Goal: Information Seeking & Learning: Compare options

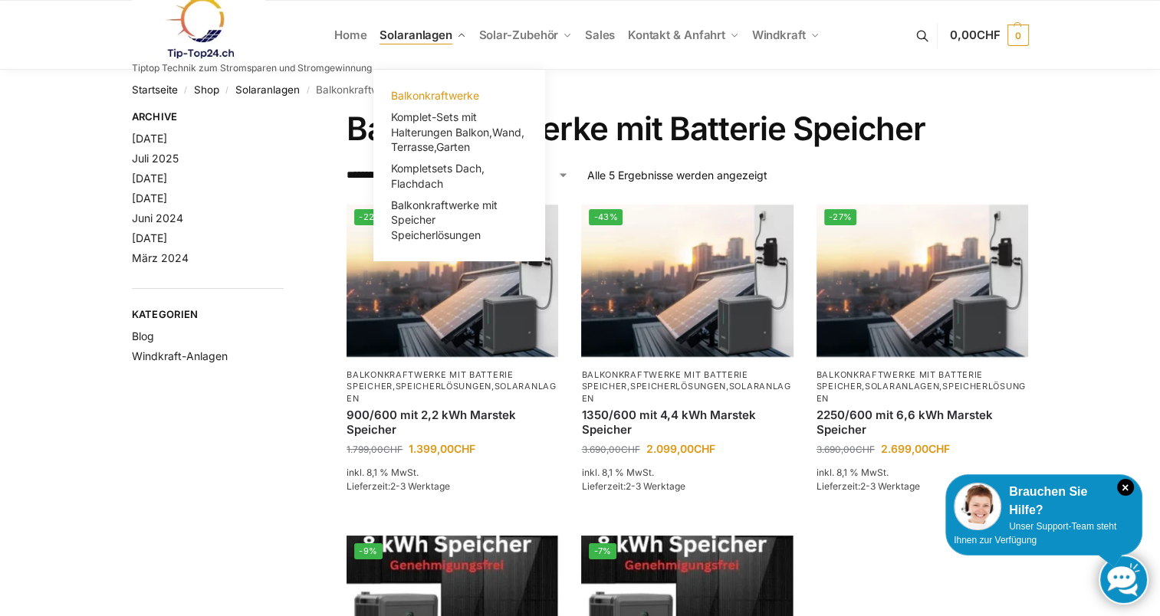
click at [426, 96] on span "Balkonkraftwerke" at bounding box center [435, 95] width 88 height 13
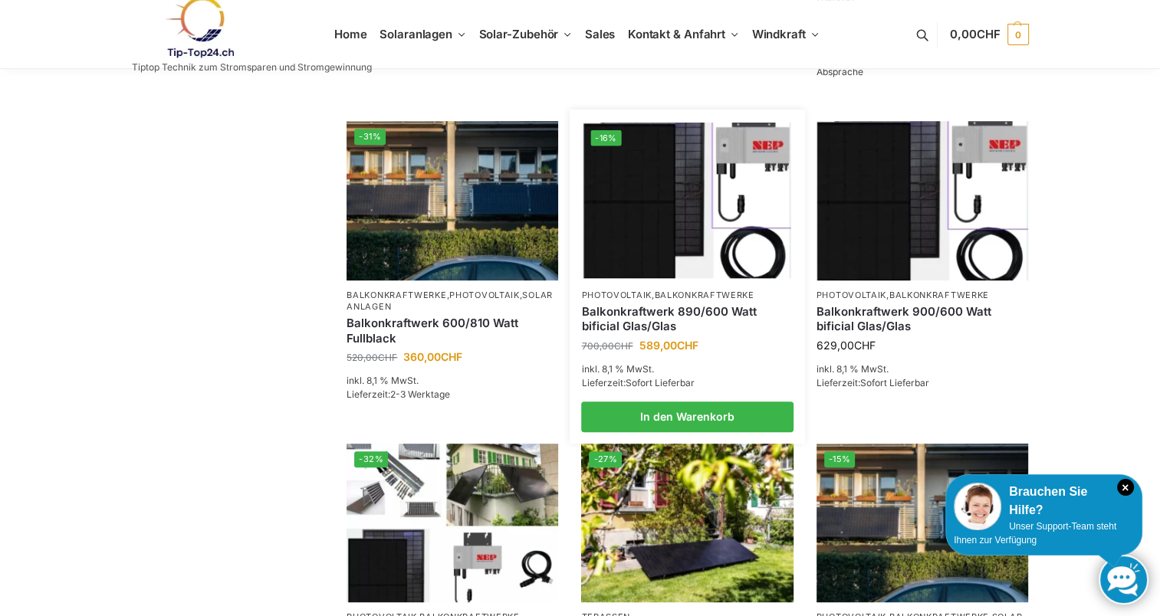
scroll to position [608, 0]
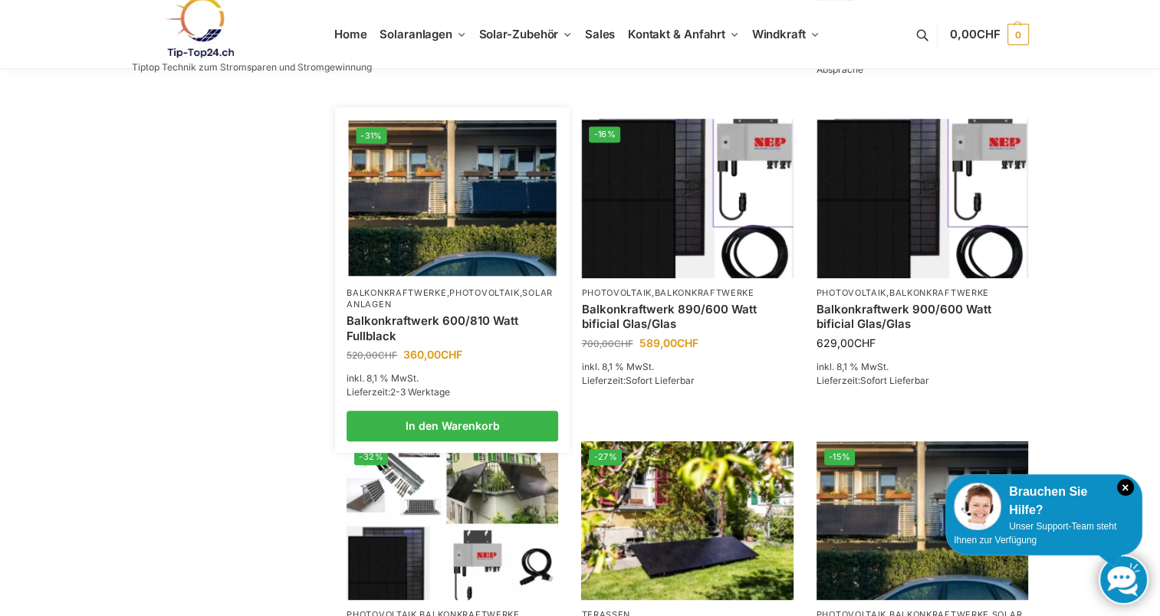
click at [439, 342] on link "Balkonkraftwerk 600/810 Watt Fullblack" at bounding box center [452, 328] width 212 height 30
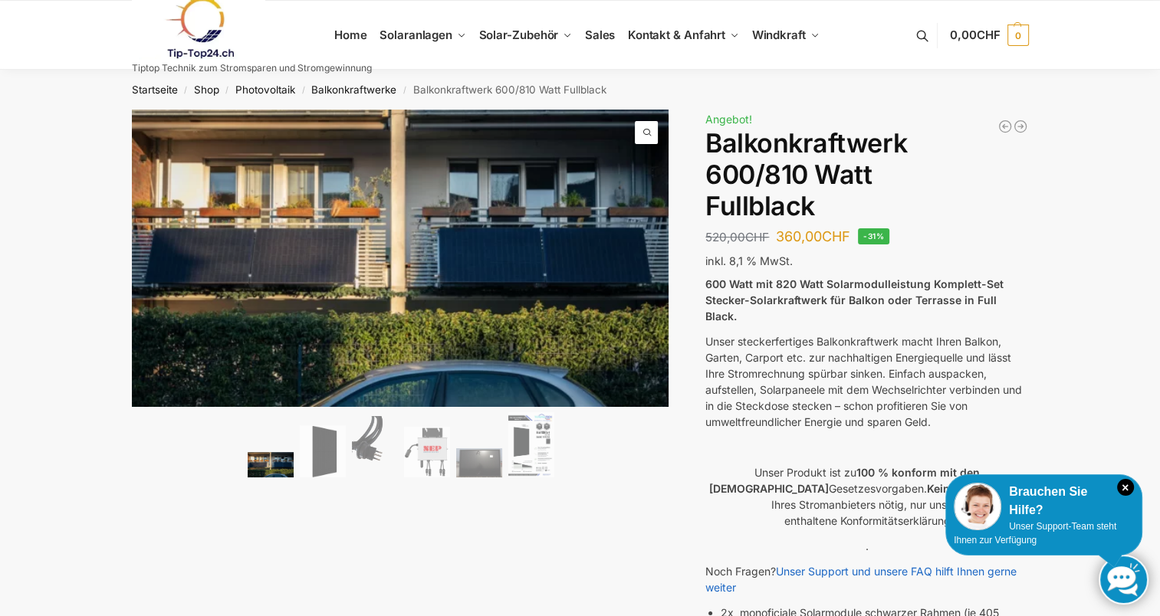
scroll to position [2, 0]
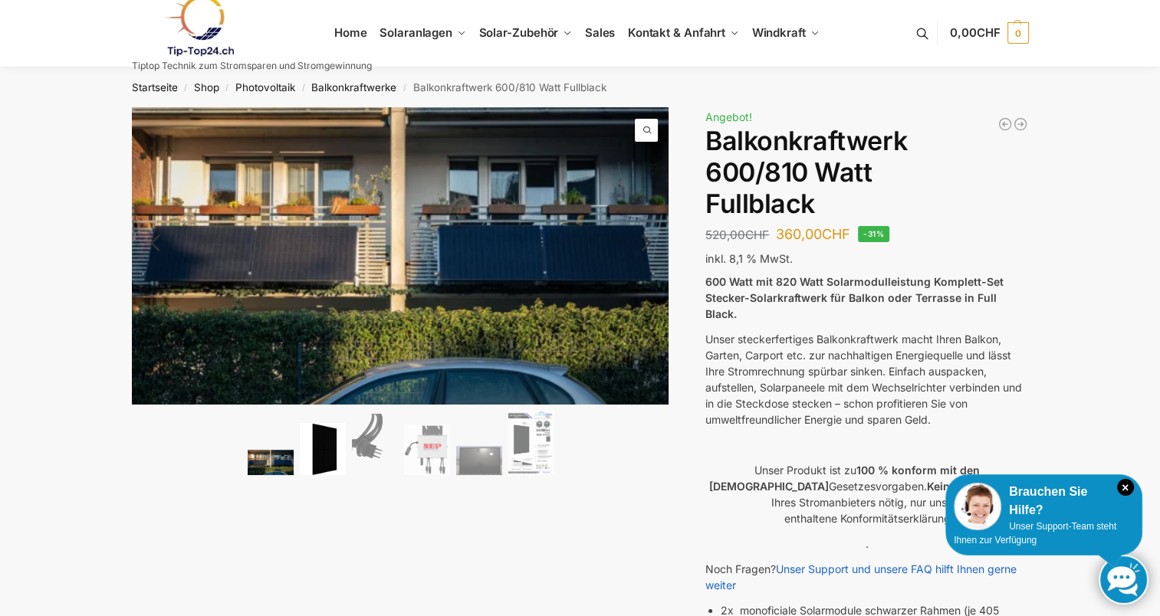
click at [320, 452] on img at bounding box center [323, 449] width 46 height 53
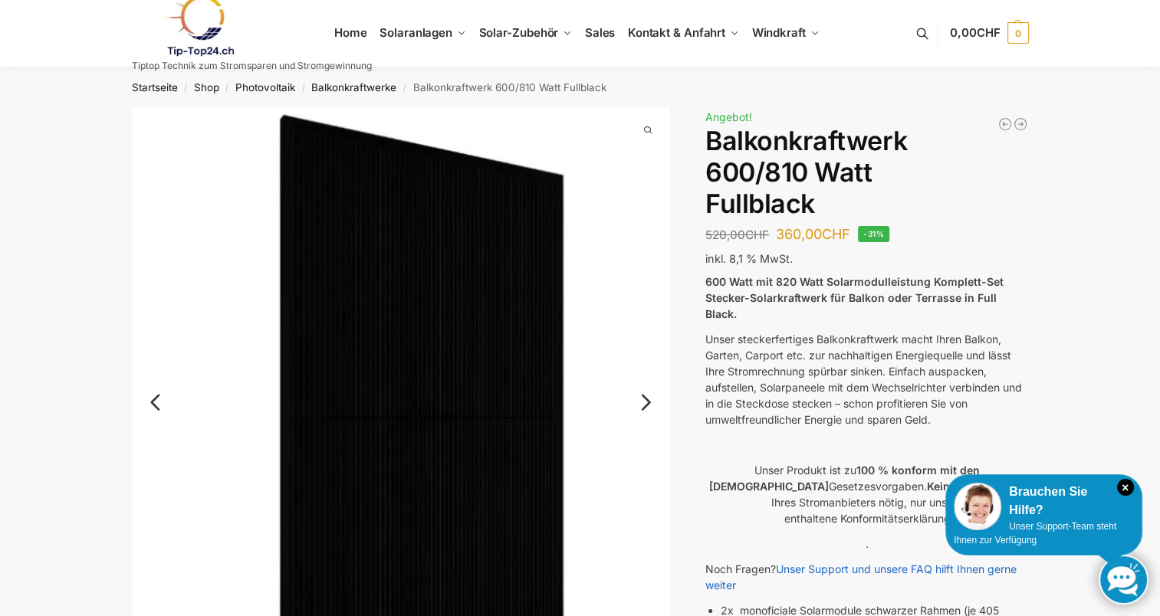
click at [648, 402] on link "Next" at bounding box center [643, 409] width 51 height 15
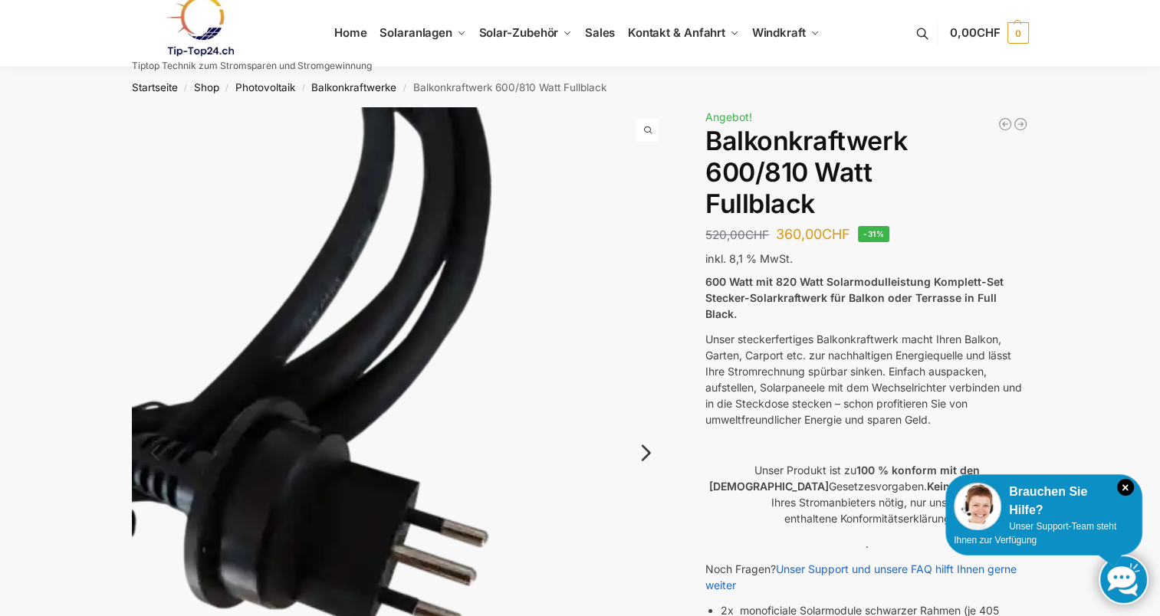
click at [649, 453] on link "Next" at bounding box center [643, 460] width 51 height 15
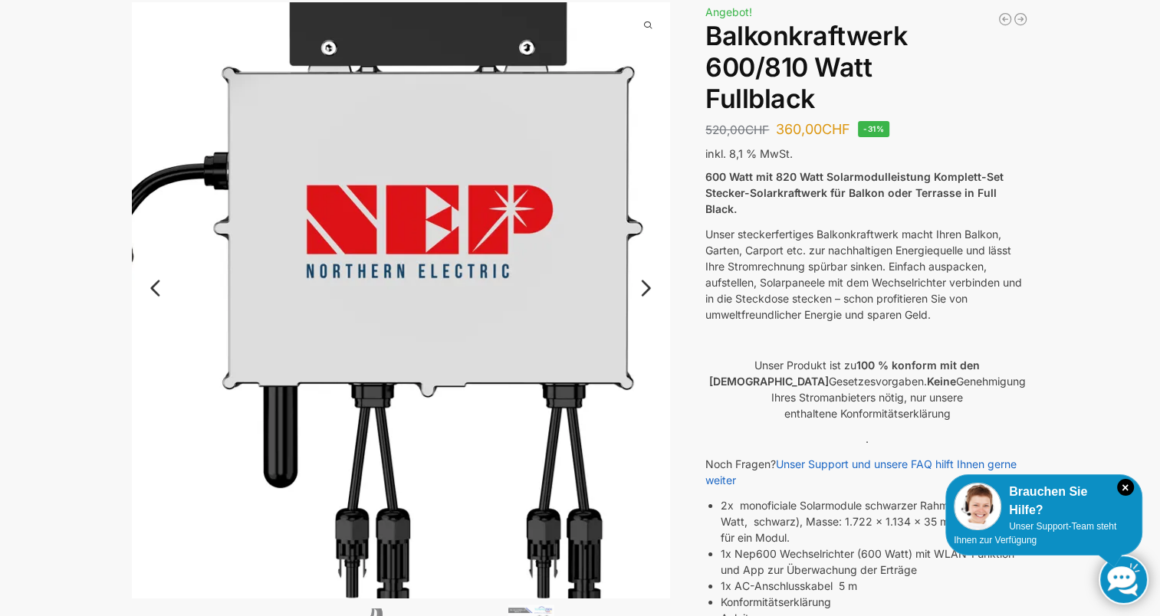
scroll to position [0, 0]
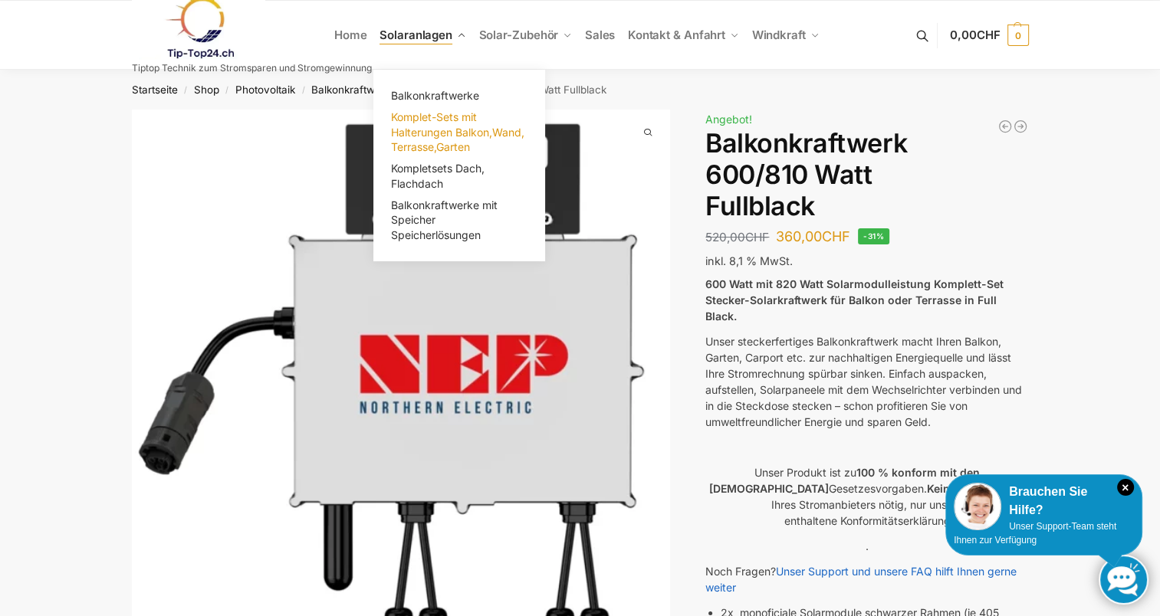
click at [444, 130] on span "Komplet-Sets mit Halterungen Balkon,Wand, Terrasse,Garten" at bounding box center [457, 131] width 133 height 43
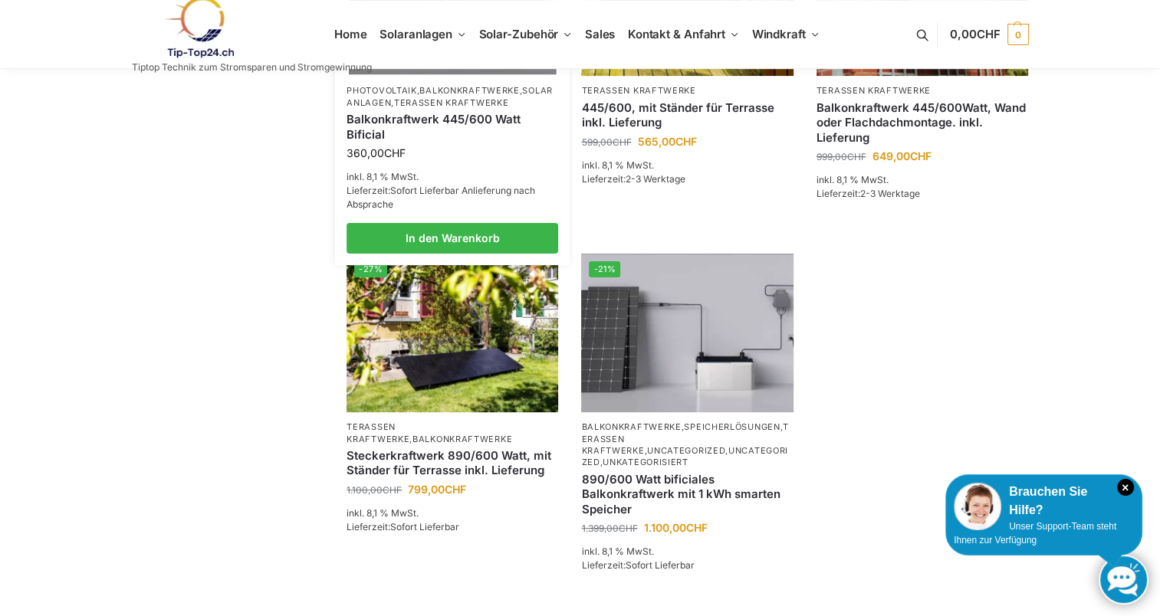
scroll to position [477, 0]
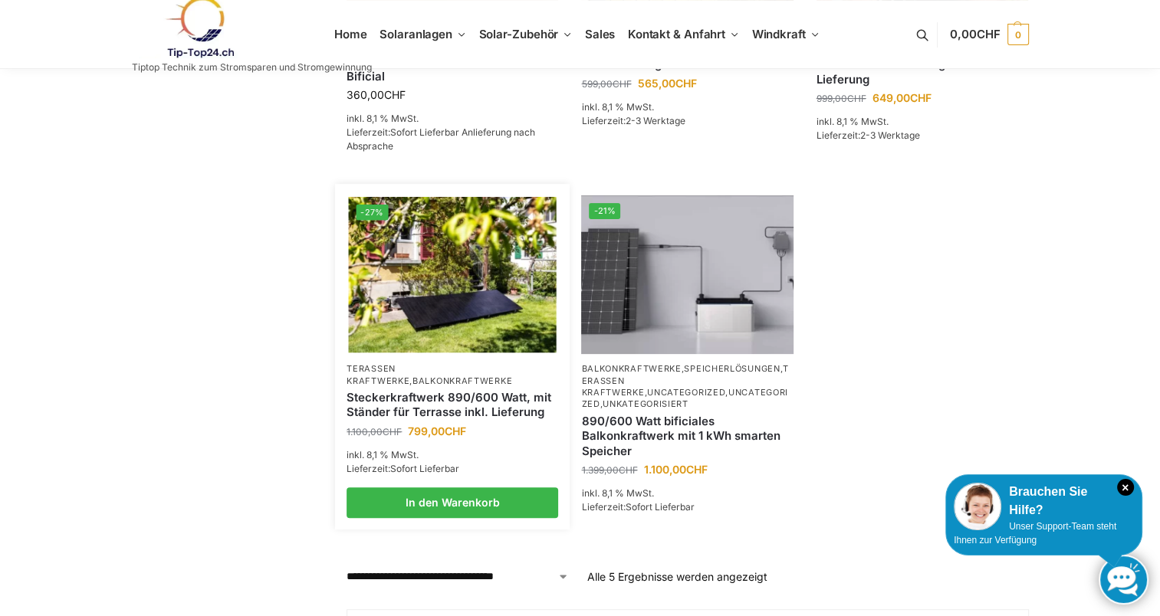
click at [460, 399] on link "Steckerkraftwerk 890/600 Watt, mit Ständer für Terrasse inkl. Lieferung" at bounding box center [452, 405] width 212 height 30
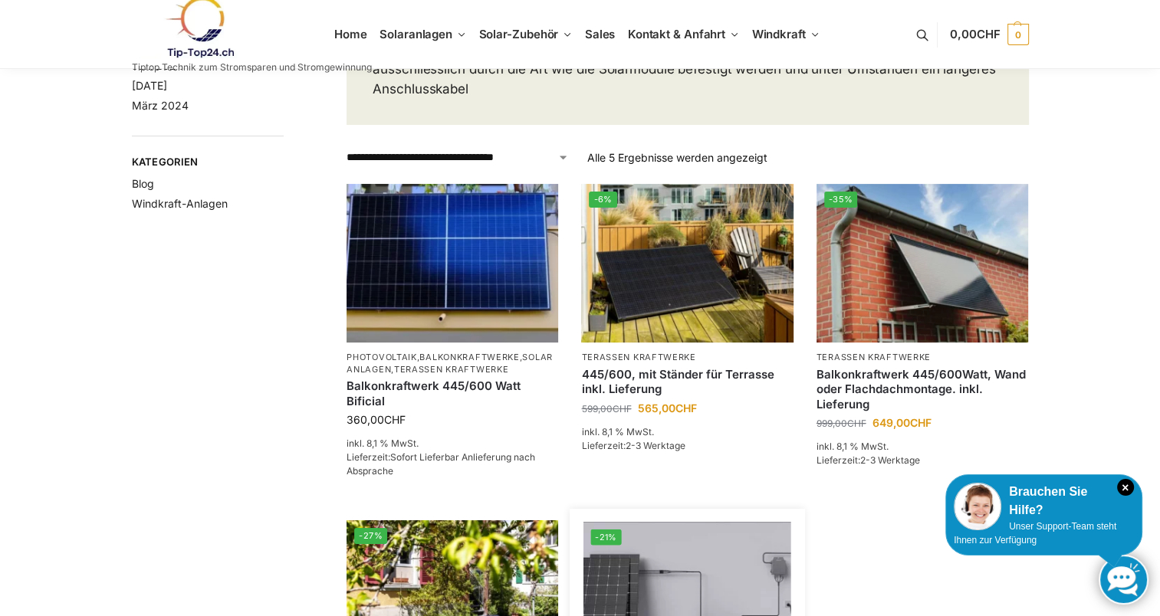
scroll to position [149, 0]
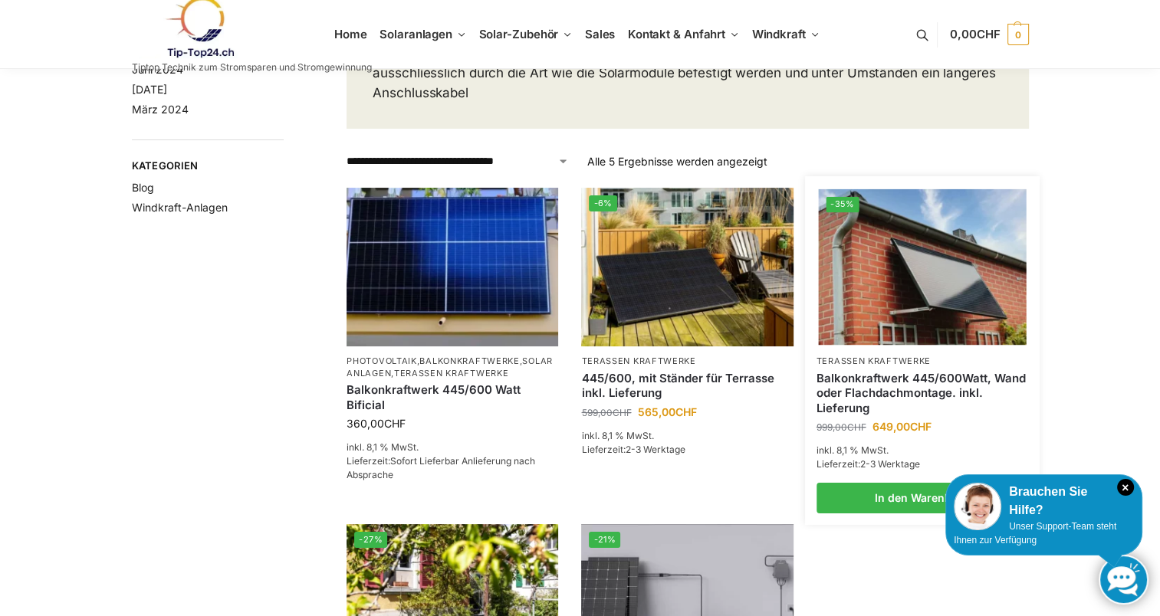
click at [889, 373] on link "Balkonkraftwerk 445/600Watt, Wand oder Flachdachmontage. inkl. Lieferung" at bounding box center [922, 393] width 212 height 45
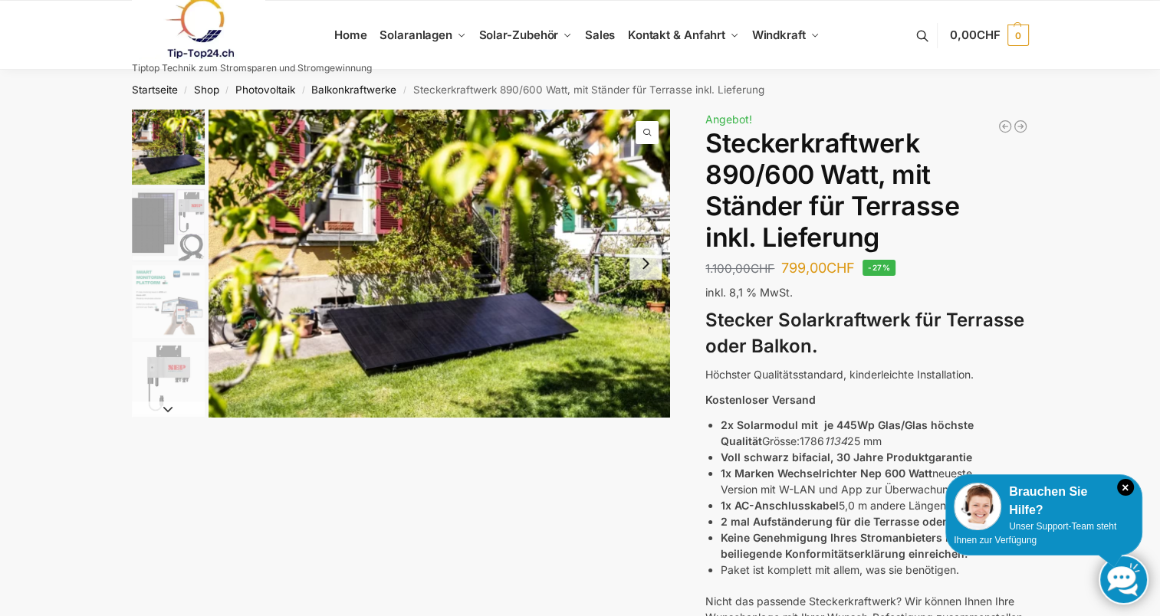
click at [162, 226] on img "2 / 11" at bounding box center [168, 225] width 73 height 73
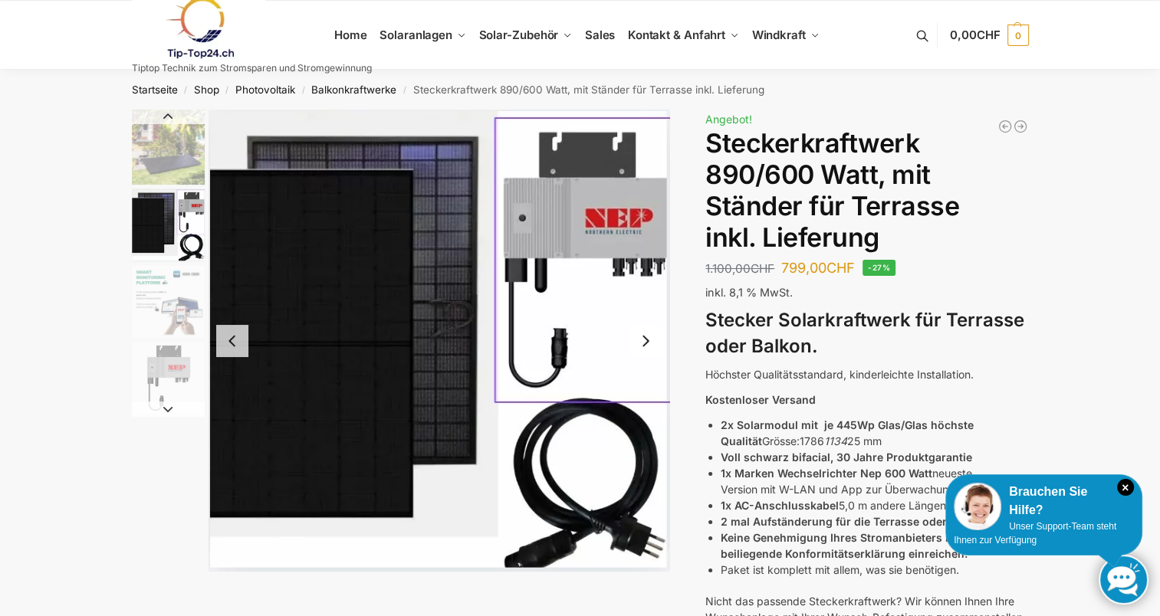
click at [166, 282] on img "3 / 11" at bounding box center [168, 301] width 73 height 73
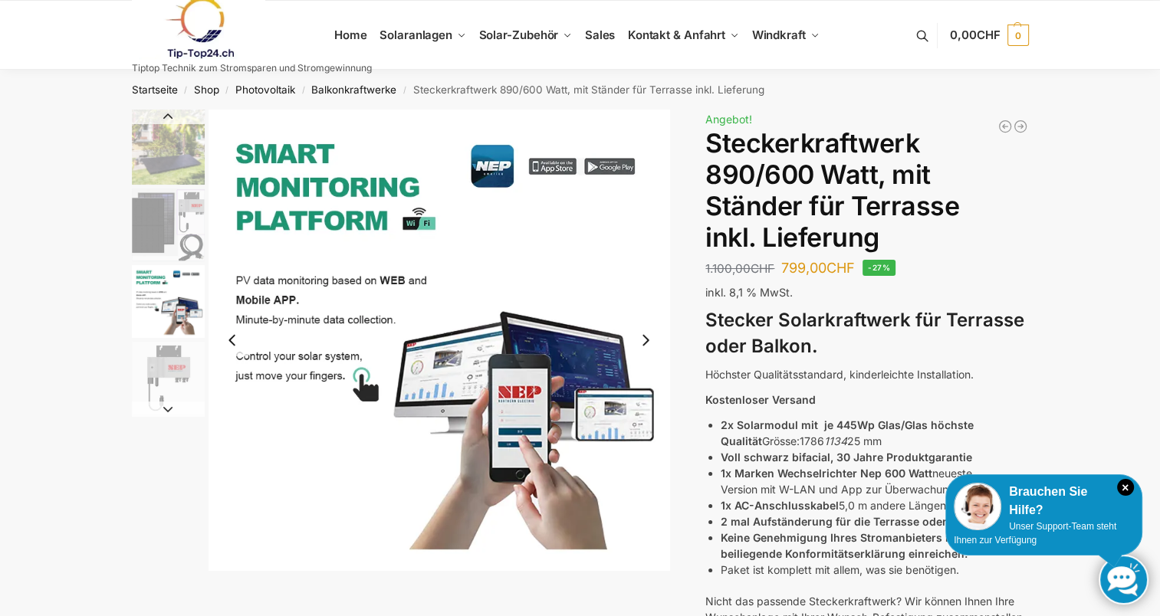
click at [172, 368] on img "4 / 11" at bounding box center [168, 378] width 73 height 73
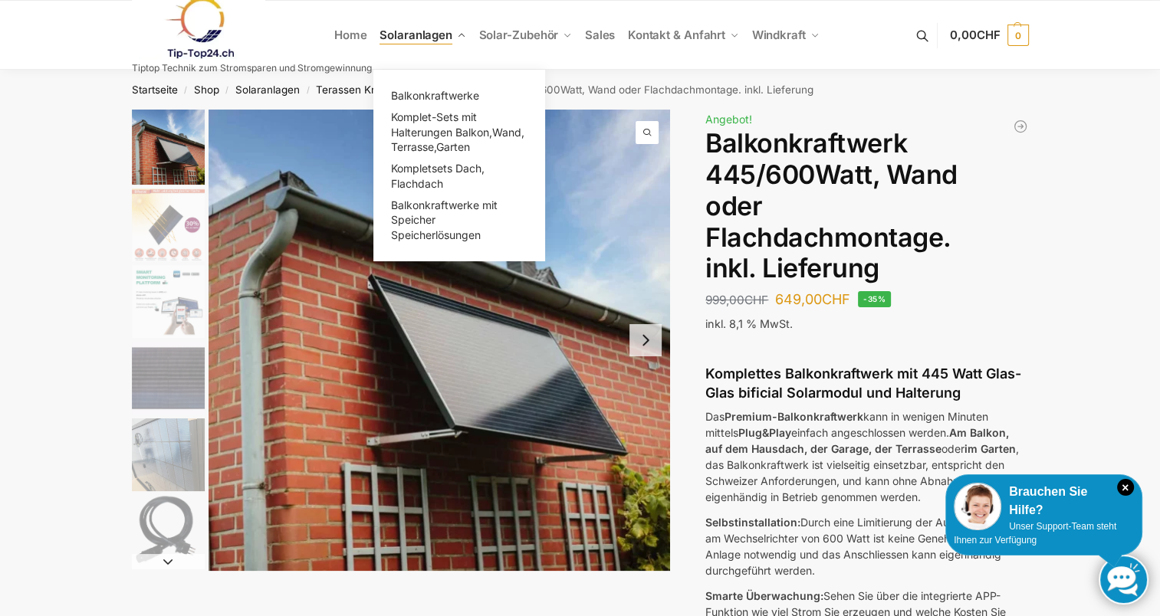
click at [407, 36] on span "Solaranlagen" at bounding box center [415, 35] width 73 height 15
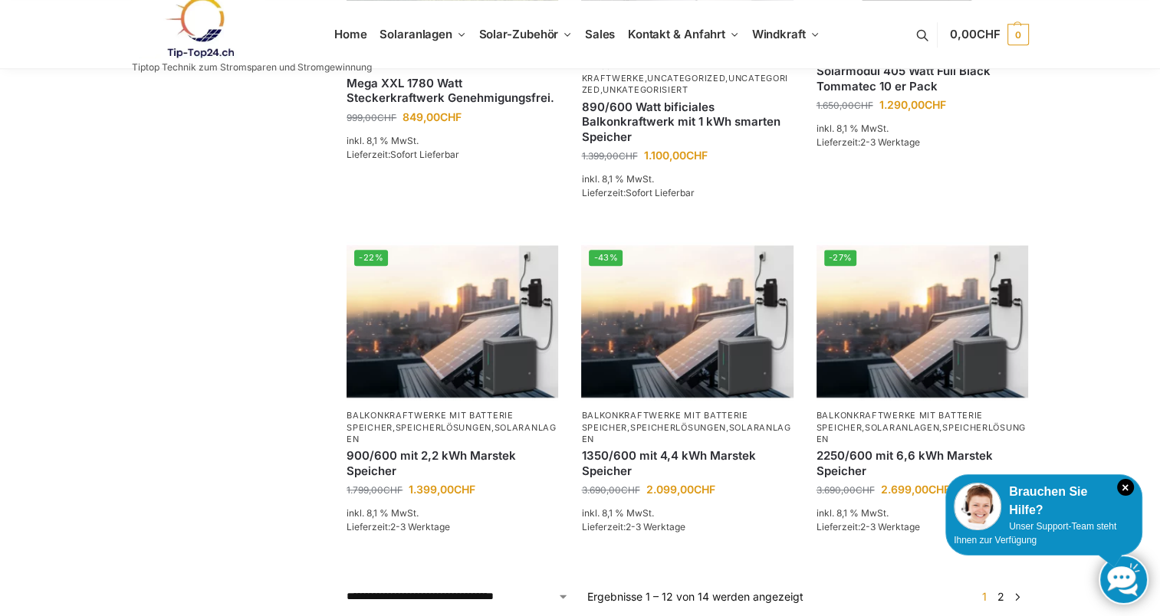
scroll to position [1275, 0]
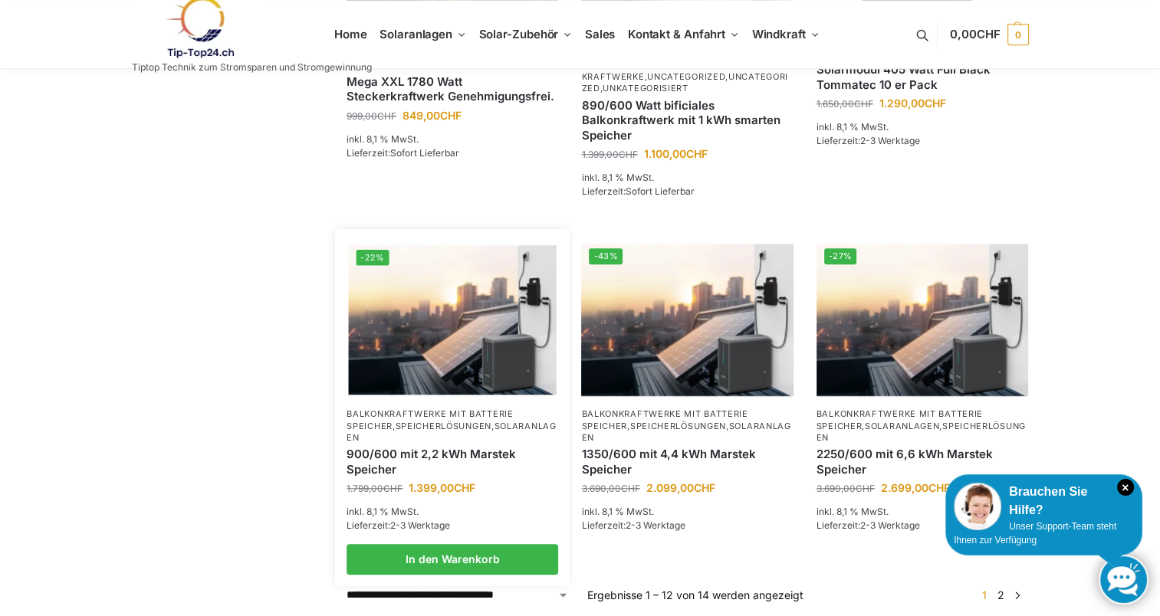
click at [437, 447] on link "900/600 mit 2,2 kWh Marstek Speicher" at bounding box center [452, 462] width 212 height 30
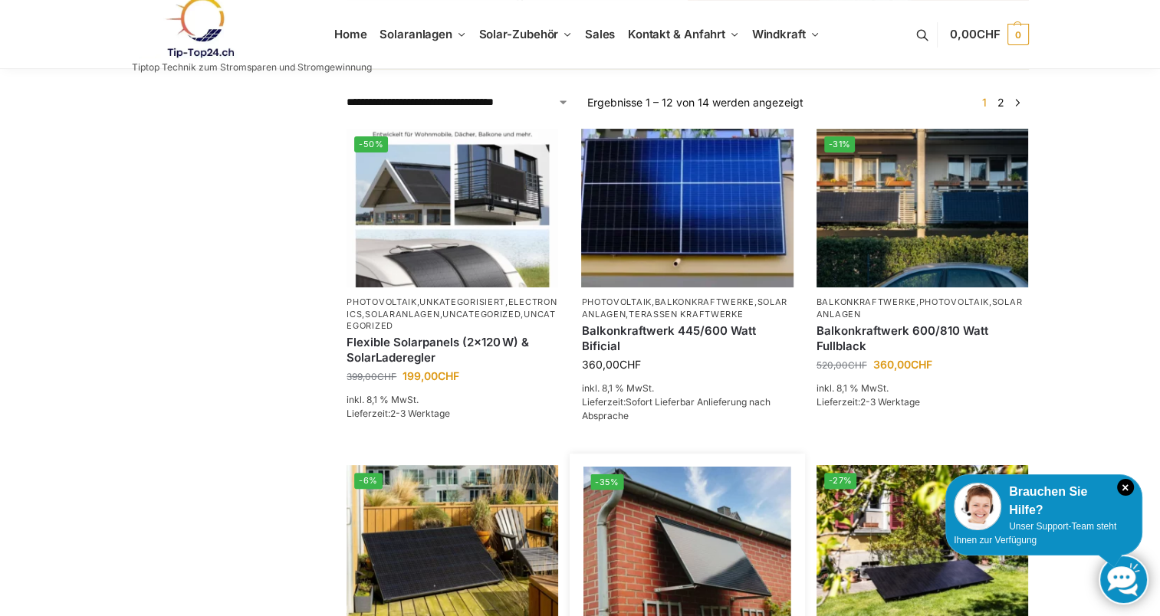
scroll to position [363, 0]
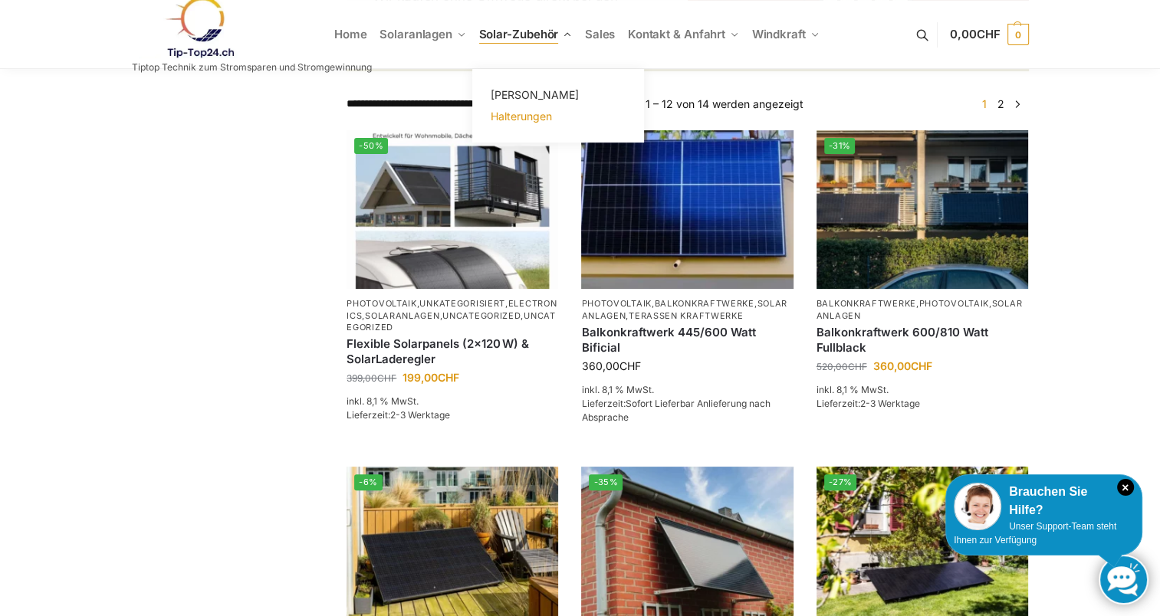
click at [530, 115] on span "Halterungen" at bounding box center [520, 116] width 61 height 13
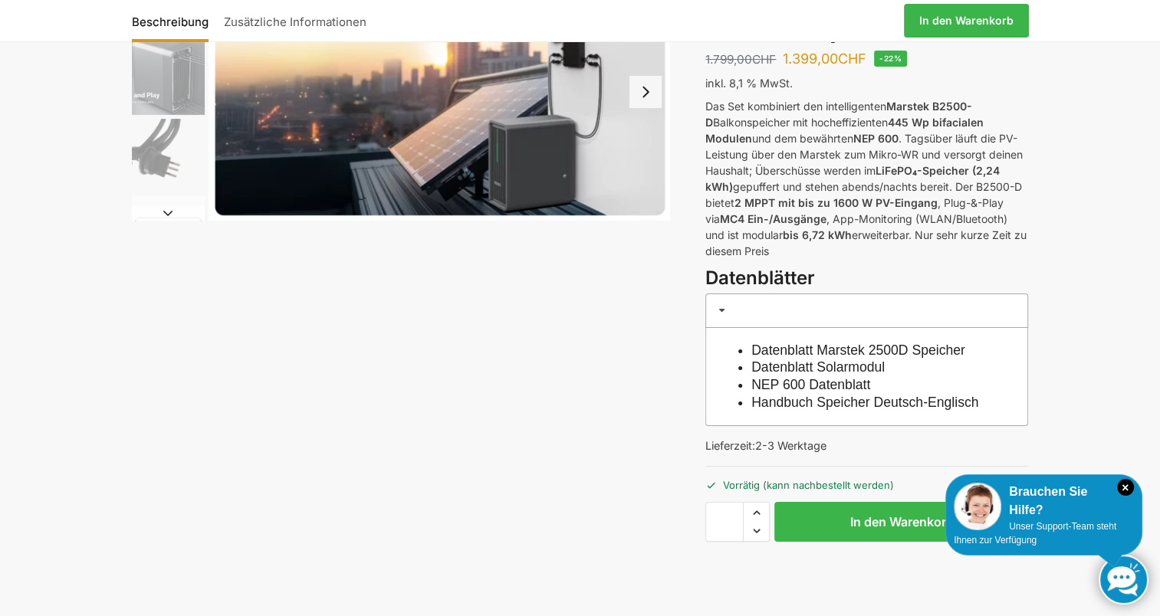
scroll to position [147, 0]
click at [825, 366] on link "Datenblatt Solarmodul" at bounding box center [817, 366] width 133 height 15
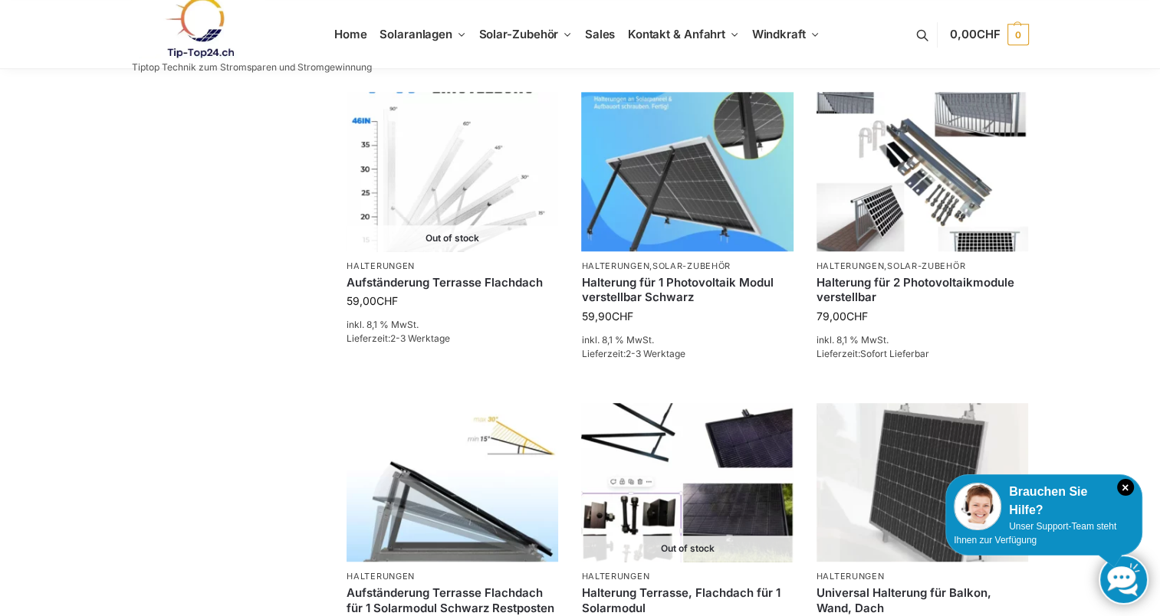
scroll to position [1062, 0]
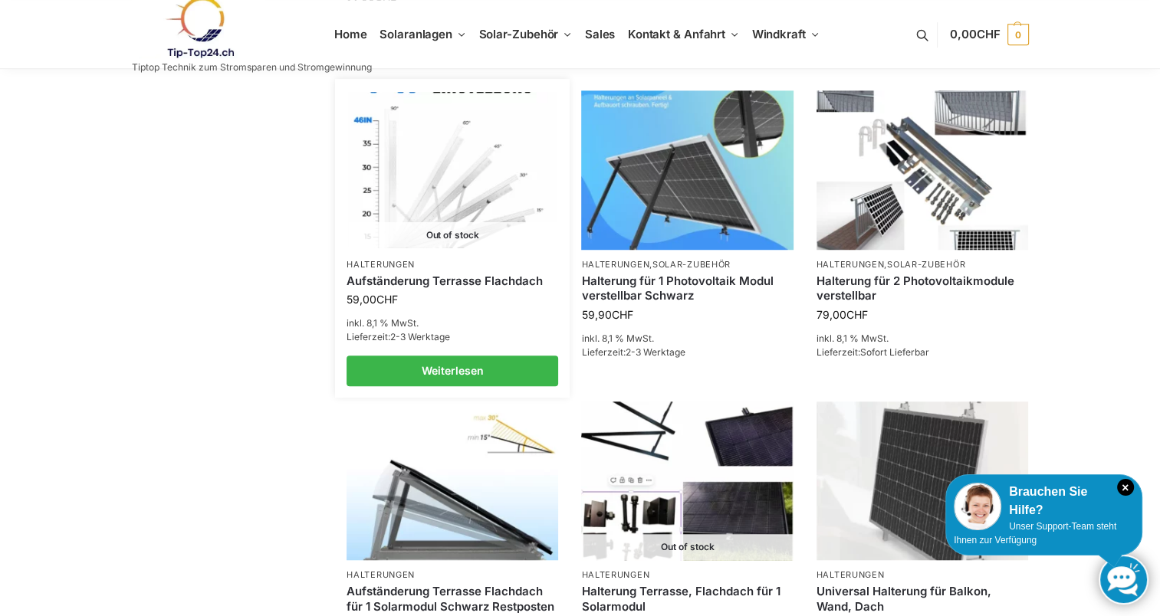
click at [495, 274] on link "Aufständerung Terrasse Flachdach" at bounding box center [452, 281] width 212 height 15
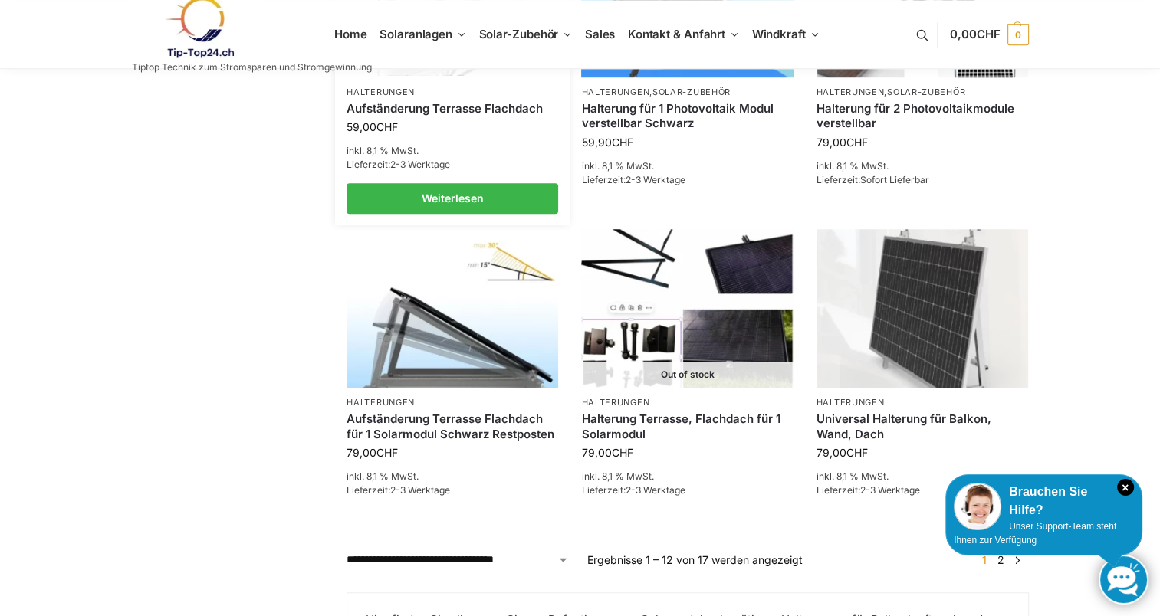
scroll to position [1235, 0]
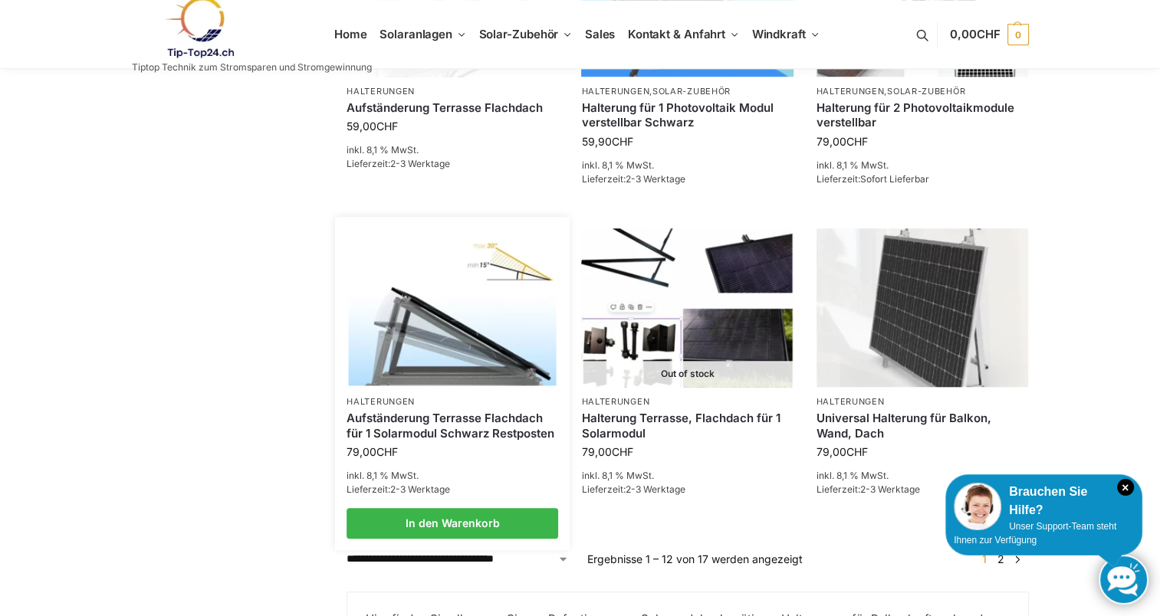
click at [493, 425] on link "Aufständerung Terrasse Flachdach für 1 Solarmodul Schwarz Restposten" at bounding box center [452, 426] width 212 height 30
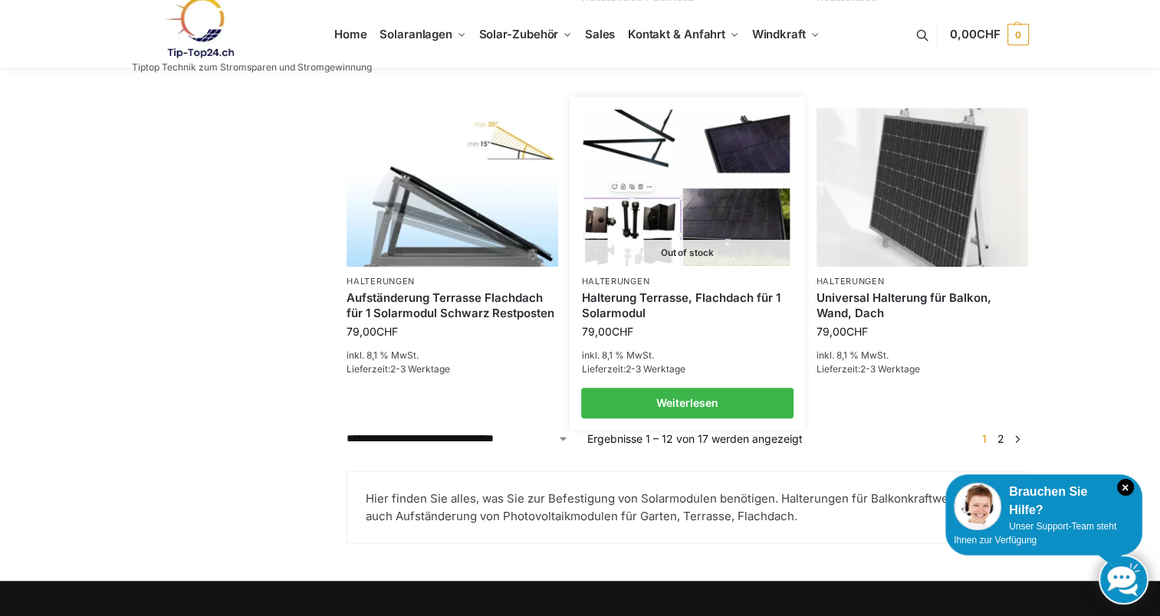
scroll to position [1355, 0]
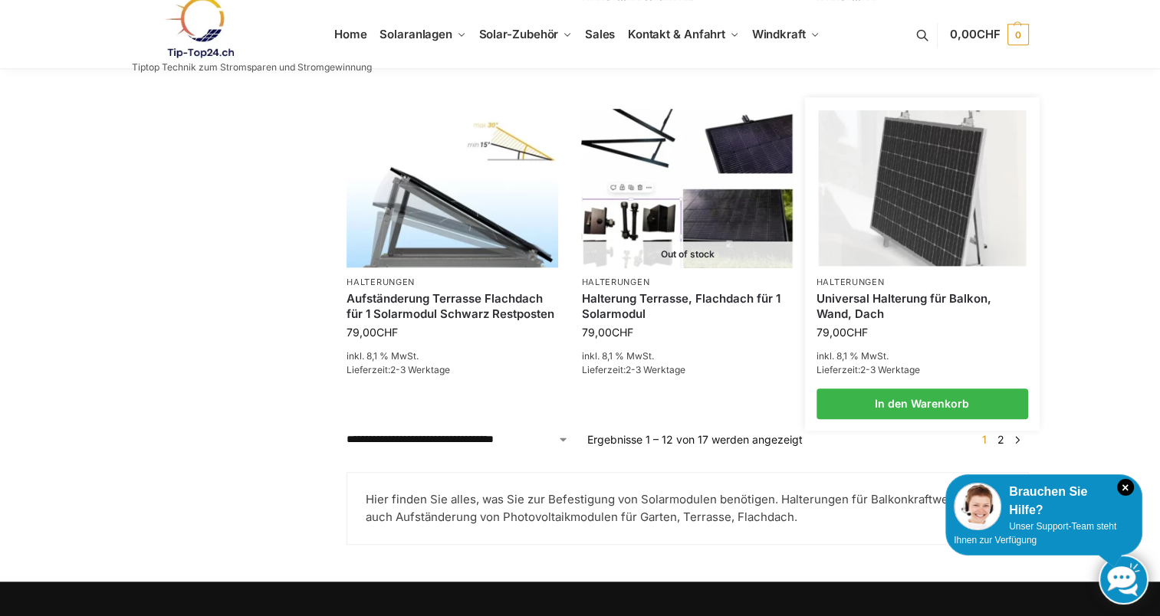
click at [914, 291] on link "Universal Halterung für Balkon, Wand, Dach" at bounding box center [922, 306] width 212 height 30
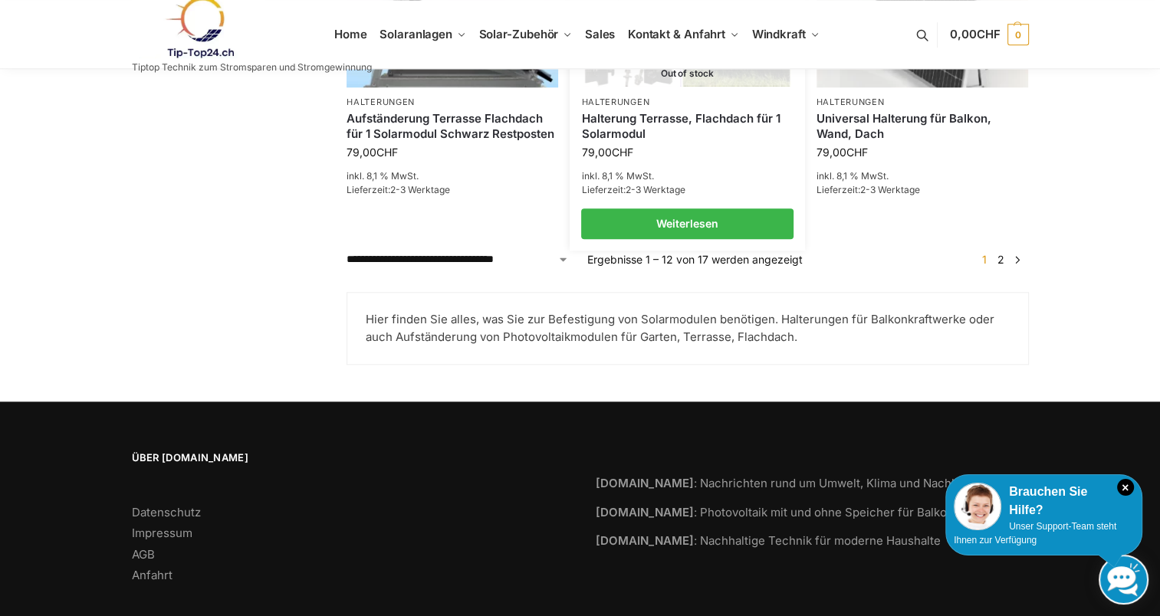
scroll to position [1527, 0]
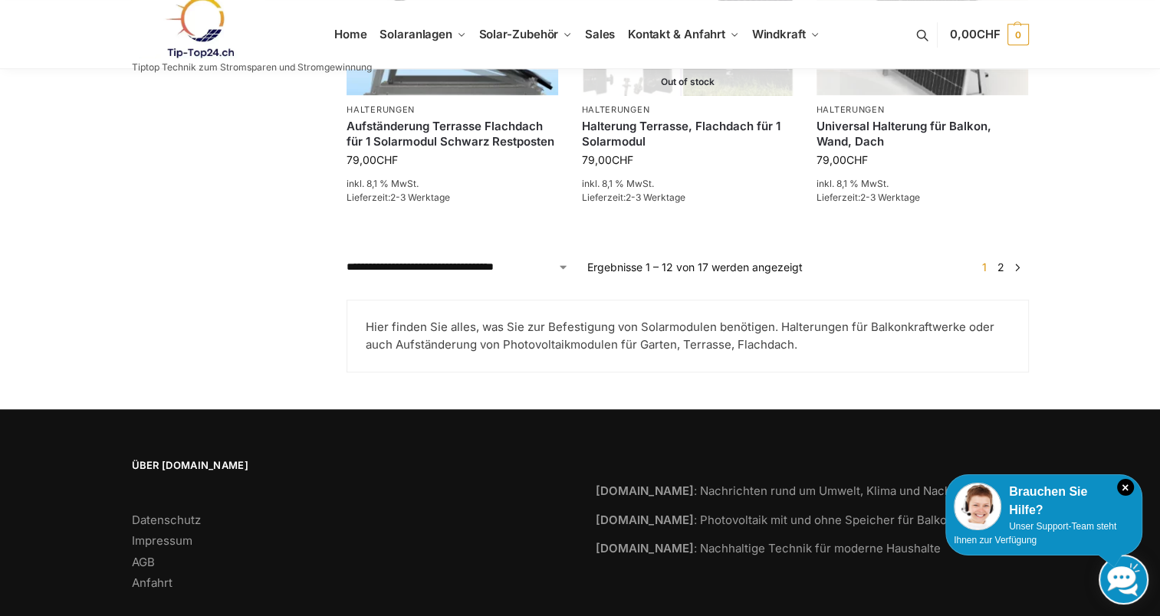
click at [1002, 264] on link "2" at bounding box center [1000, 267] width 15 height 13
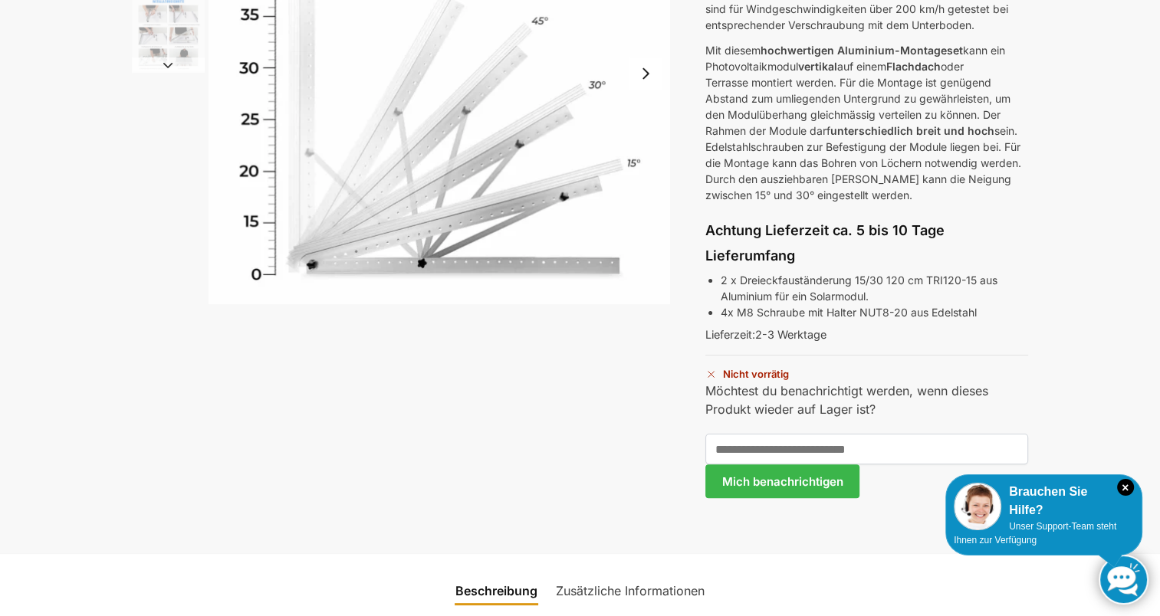
scroll to position [267, 0]
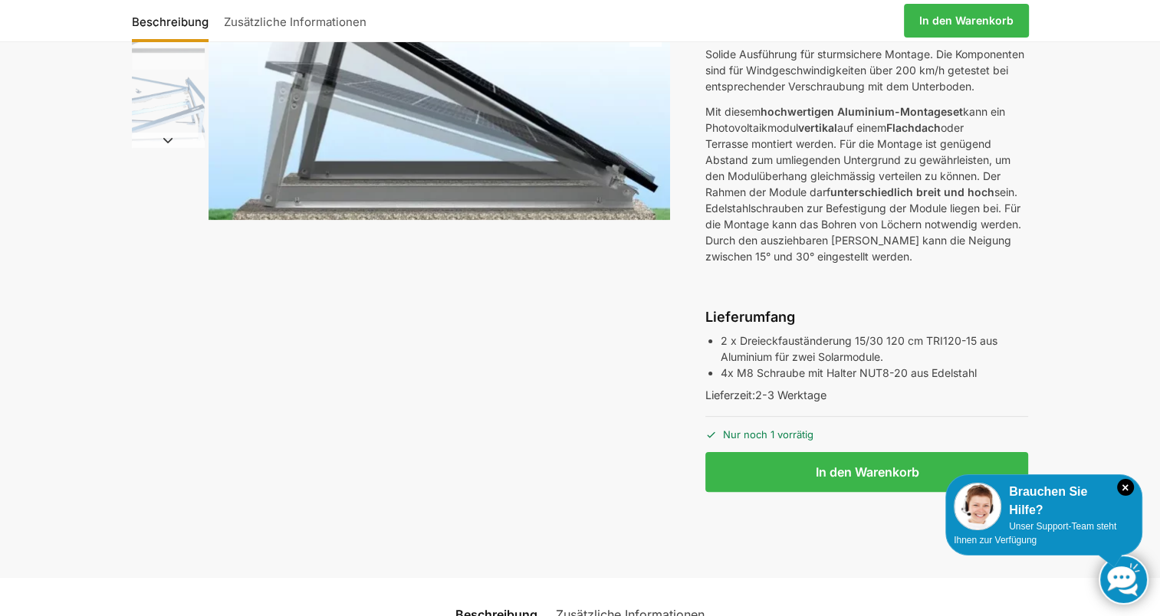
scroll to position [263, 0]
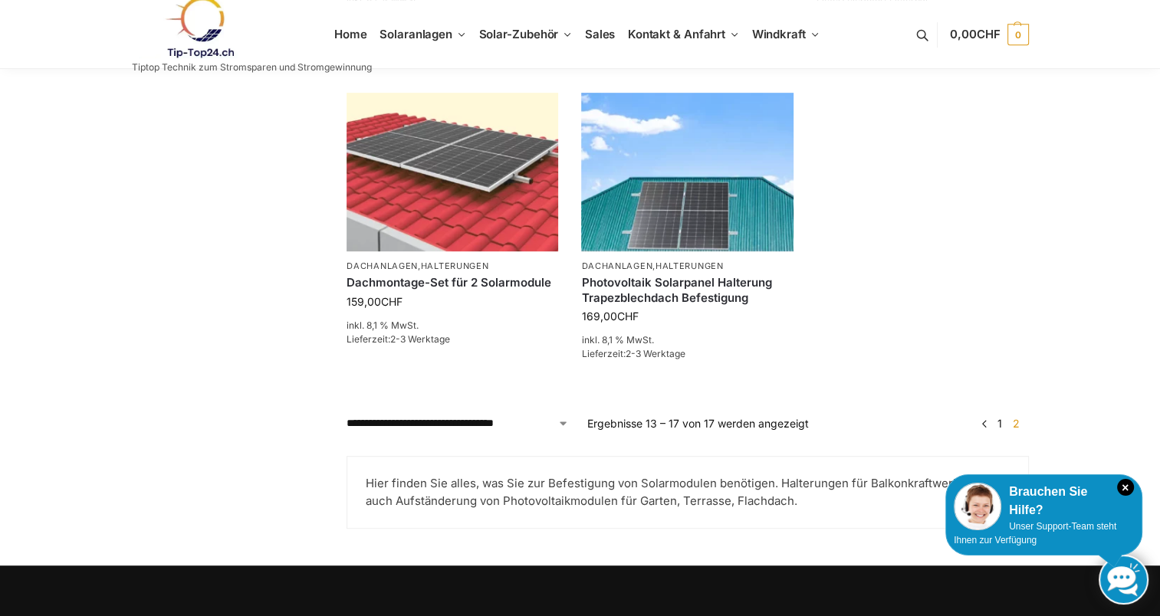
scroll to position [772, 0]
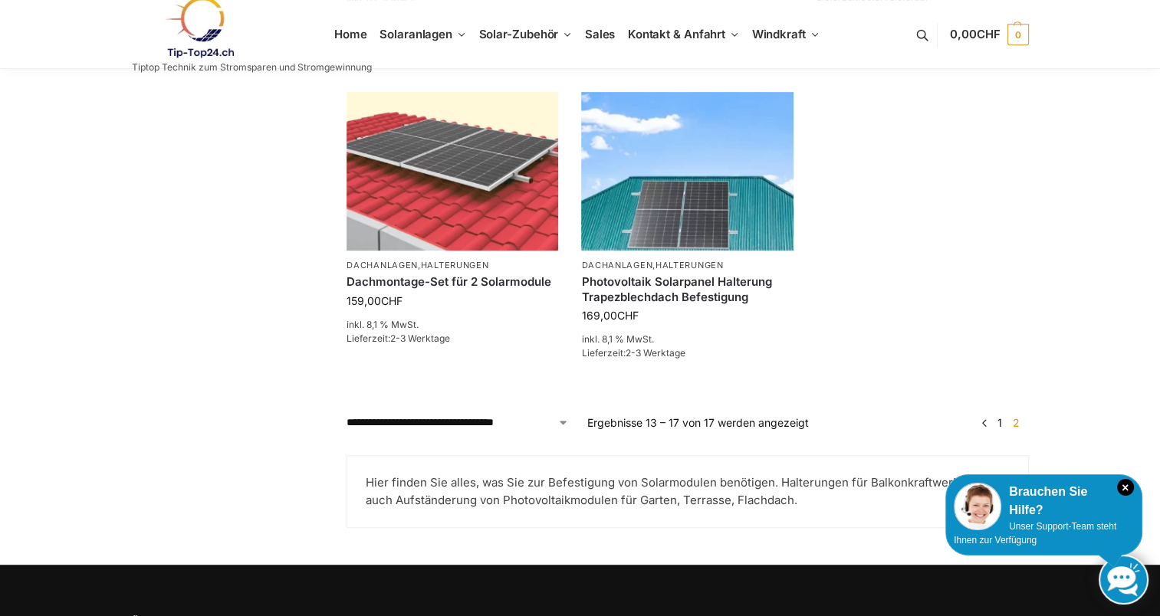
click at [998, 420] on link "1" at bounding box center [999, 422] width 12 height 13
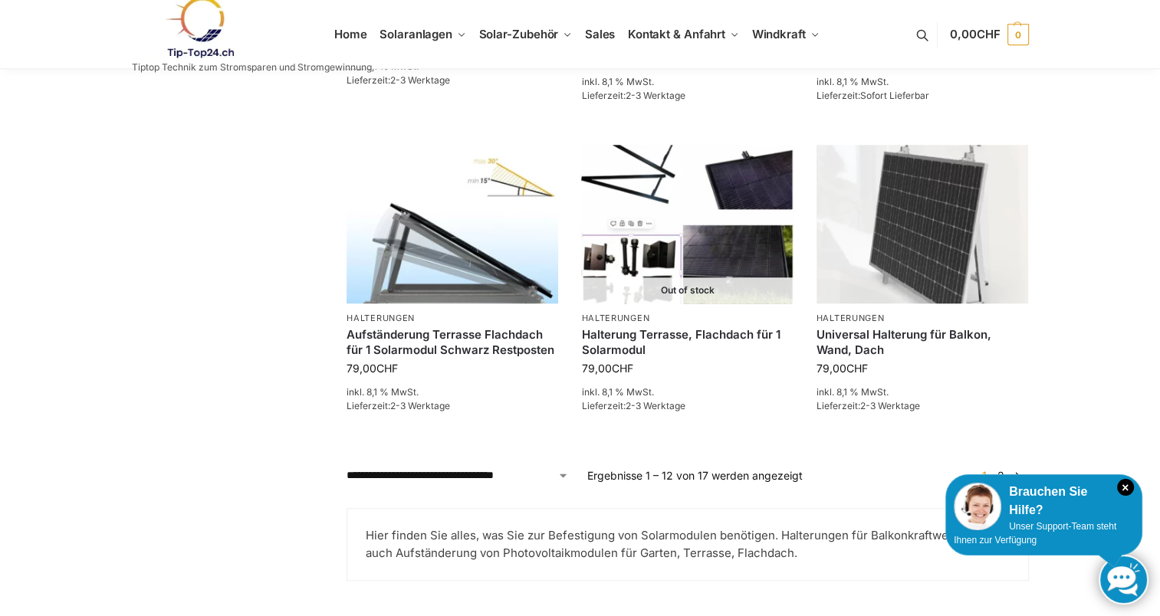
scroll to position [1324, 0]
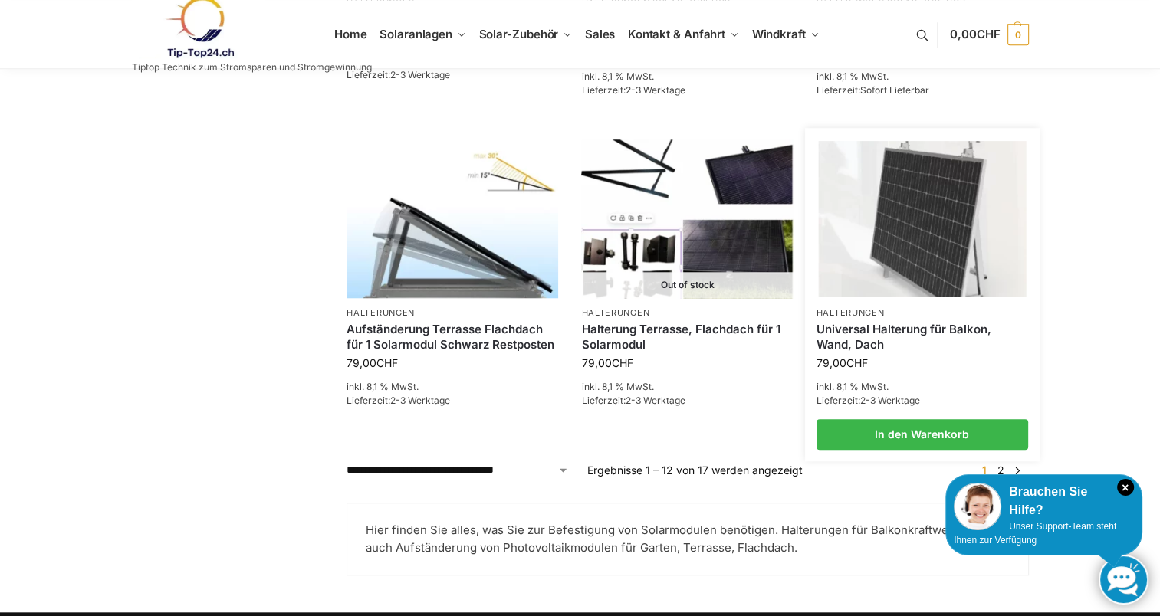
click at [860, 329] on link "Universal Halterung für Balkon, Wand, Dach" at bounding box center [922, 337] width 212 height 30
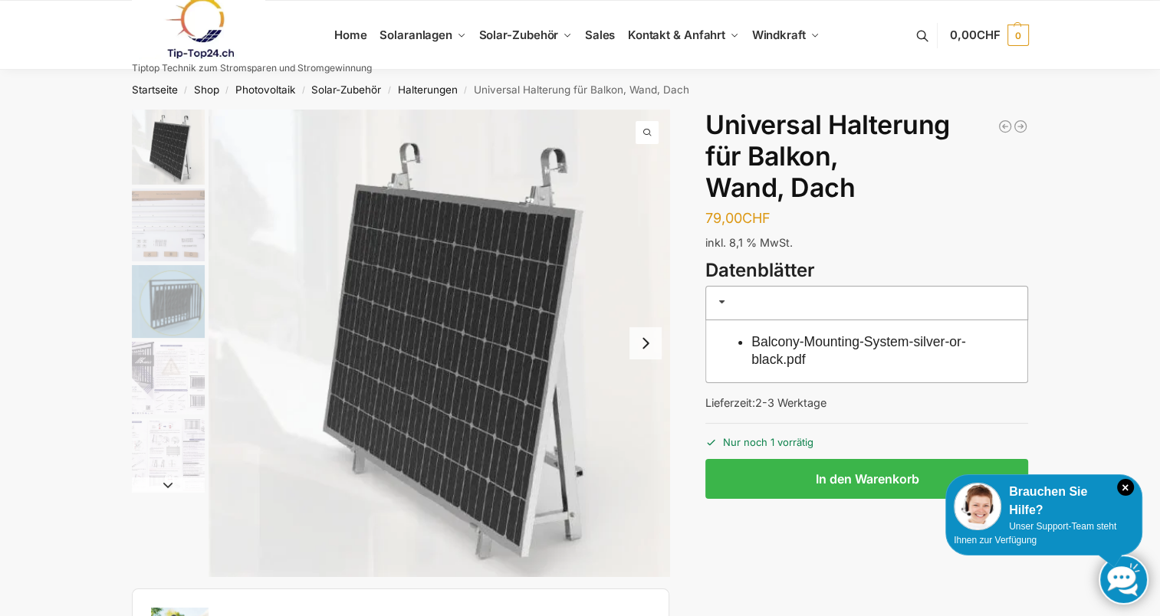
scroll to position [40, 0]
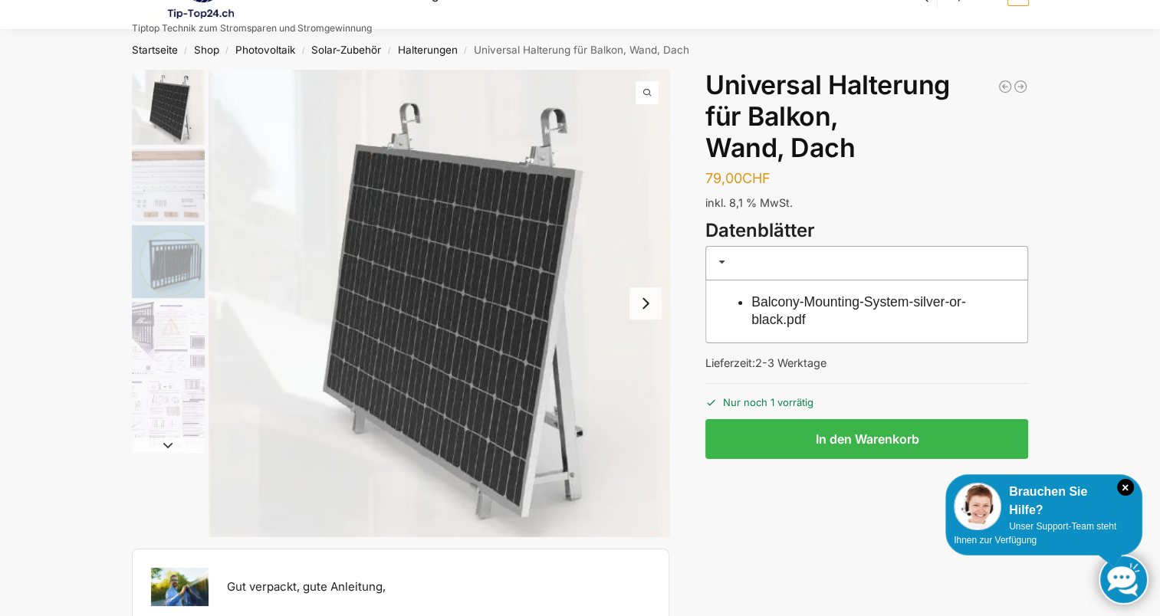
click at [179, 278] on img "3 / 5" at bounding box center [168, 261] width 73 height 73
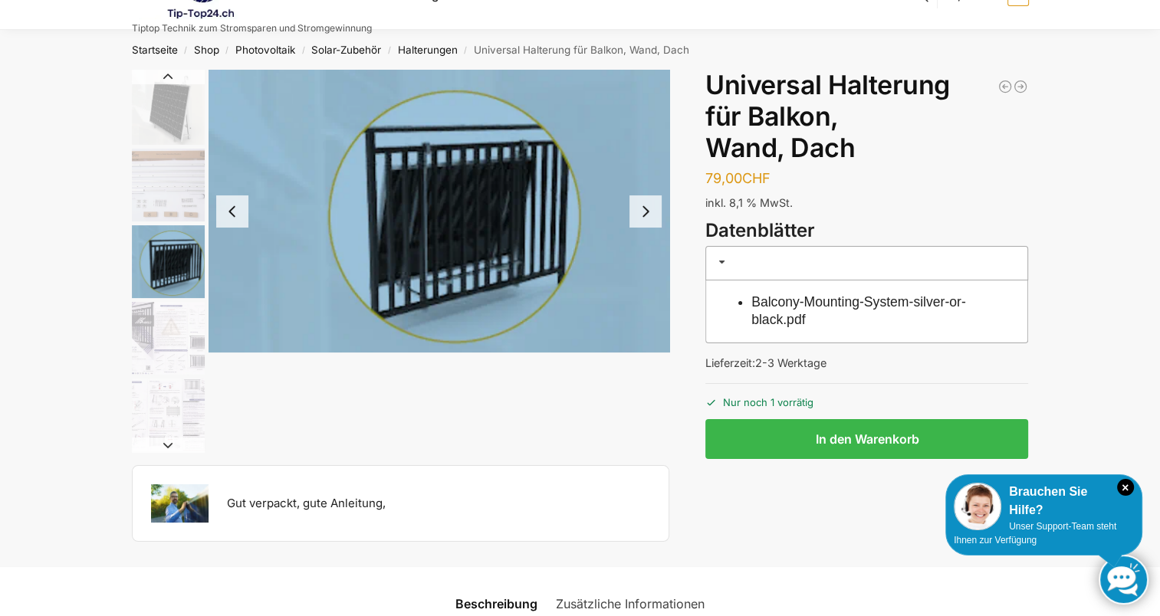
click at [167, 340] on img "4 / 5" at bounding box center [168, 338] width 73 height 73
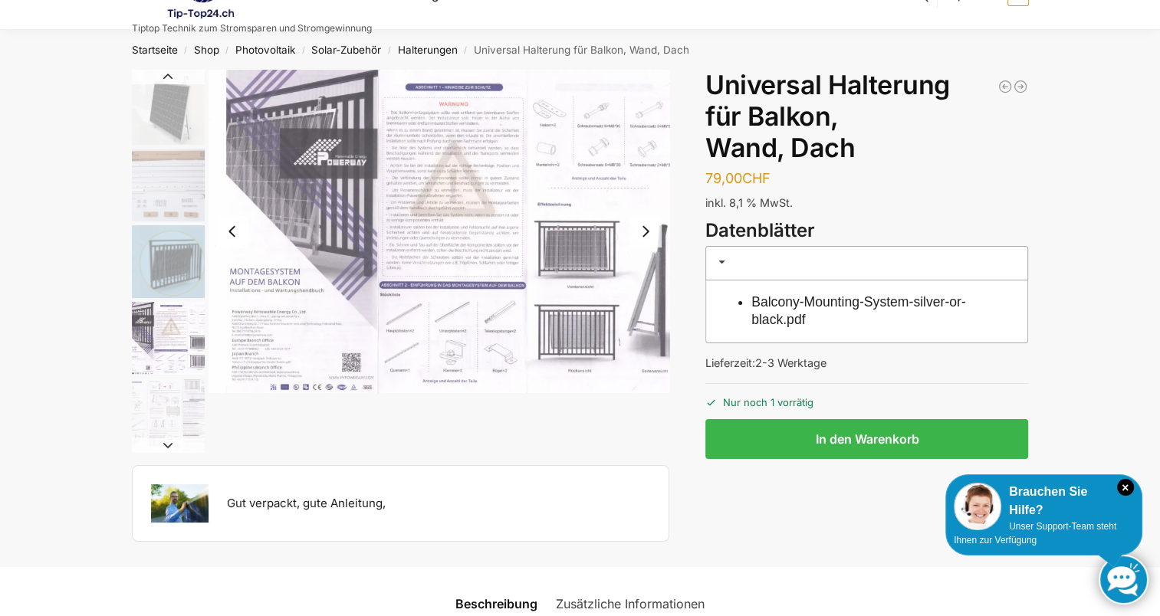
click at [165, 407] on img "5 / 5" at bounding box center [168, 415] width 73 height 73
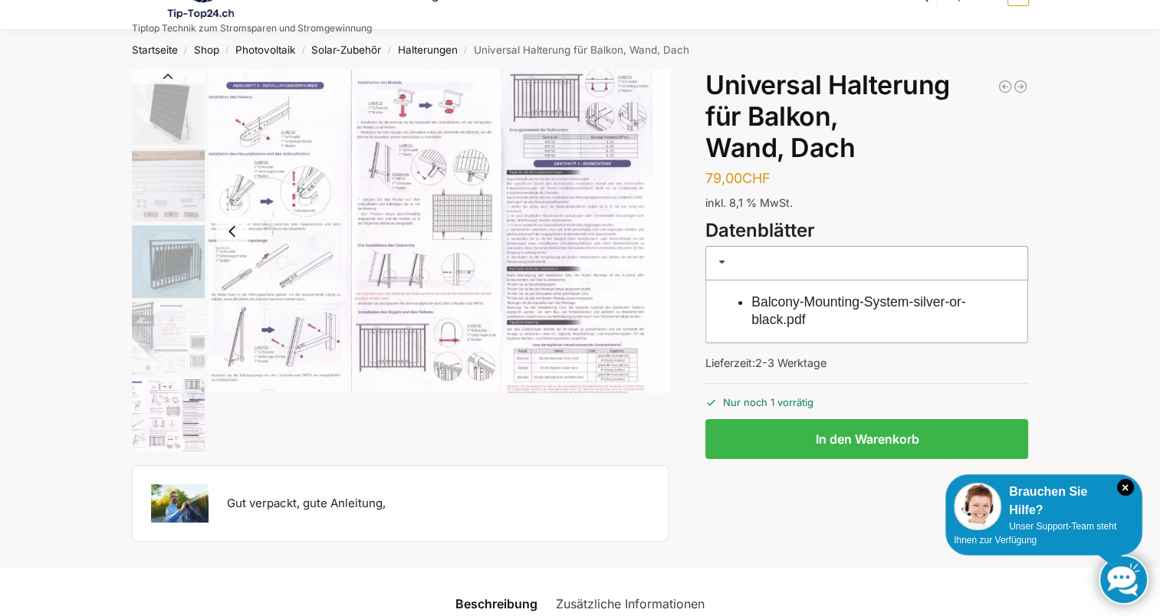
scroll to position [0, 0]
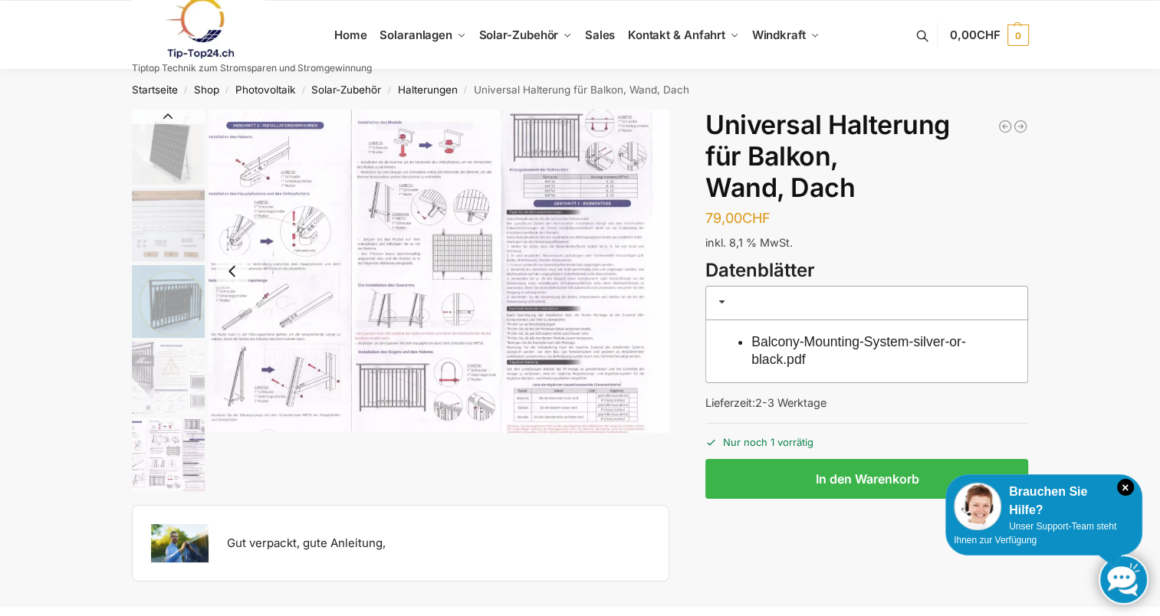
click at [176, 173] on img "1 / 5" at bounding box center [168, 147] width 73 height 75
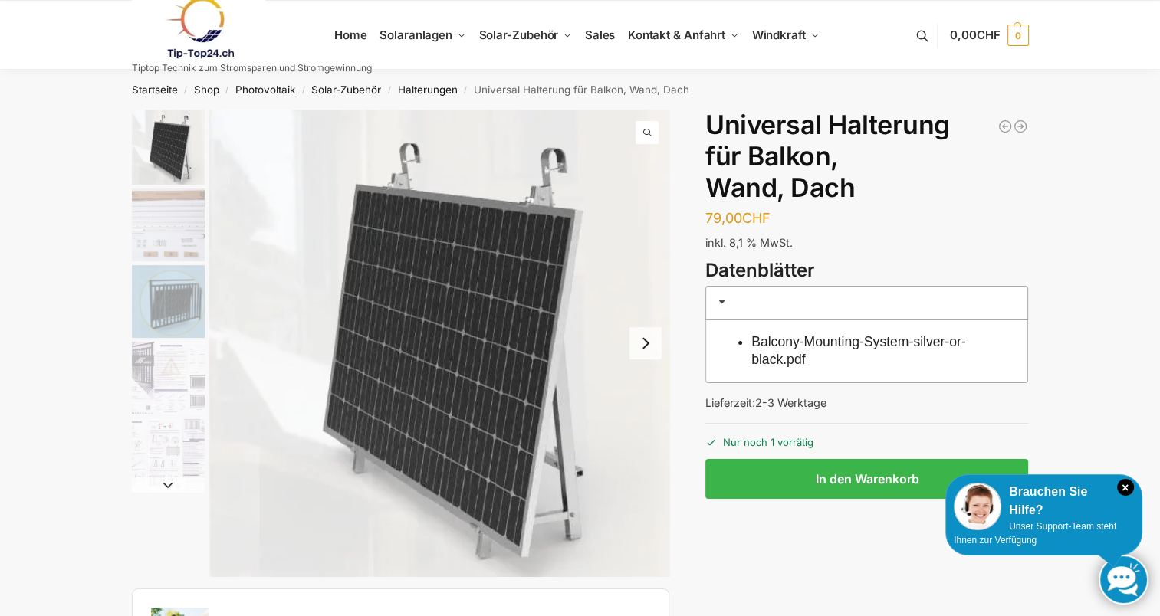
click at [172, 371] on img "4 / 5" at bounding box center [168, 378] width 73 height 73
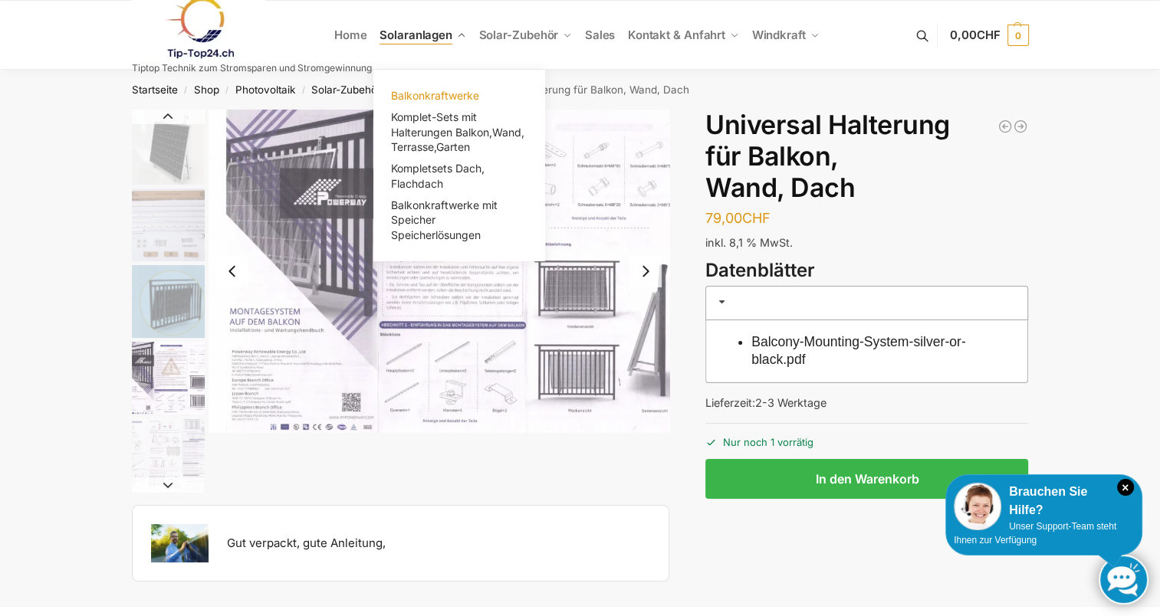
click at [414, 98] on span "Balkonkraftwerke" at bounding box center [435, 95] width 88 height 13
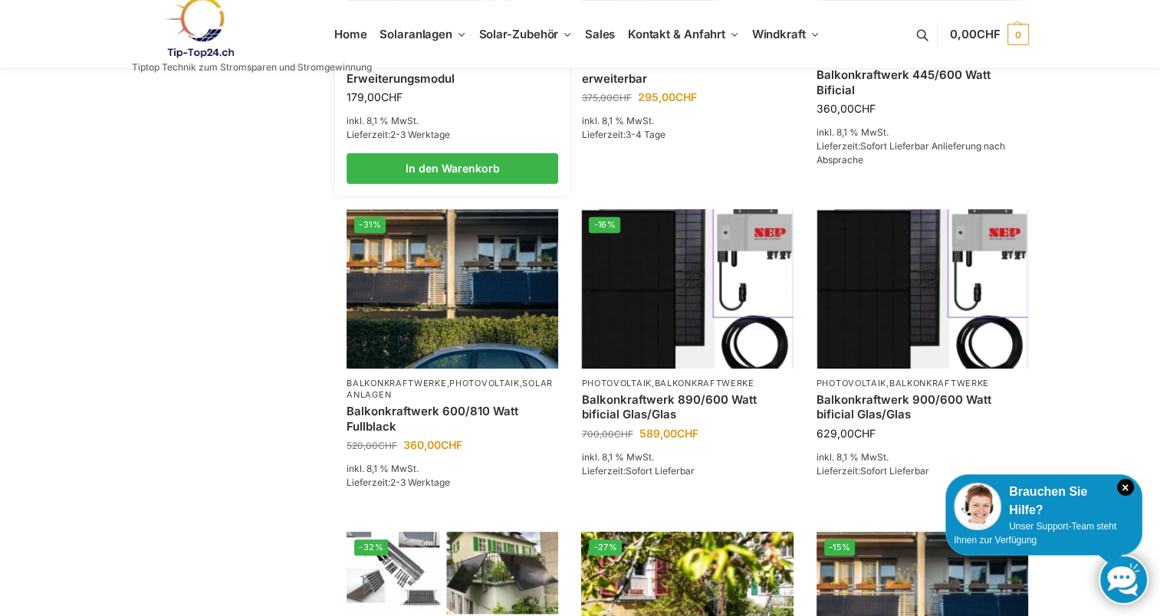
scroll to position [540, 0]
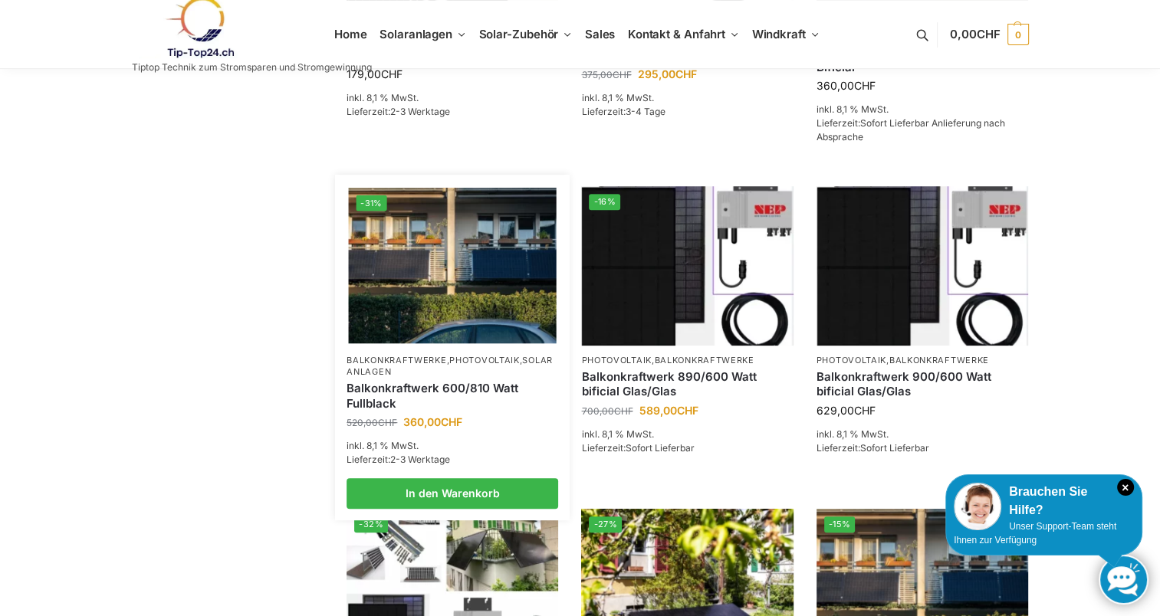
click at [468, 403] on link "Balkonkraftwerk 600/810 Watt Fullblack" at bounding box center [452, 396] width 212 height 30
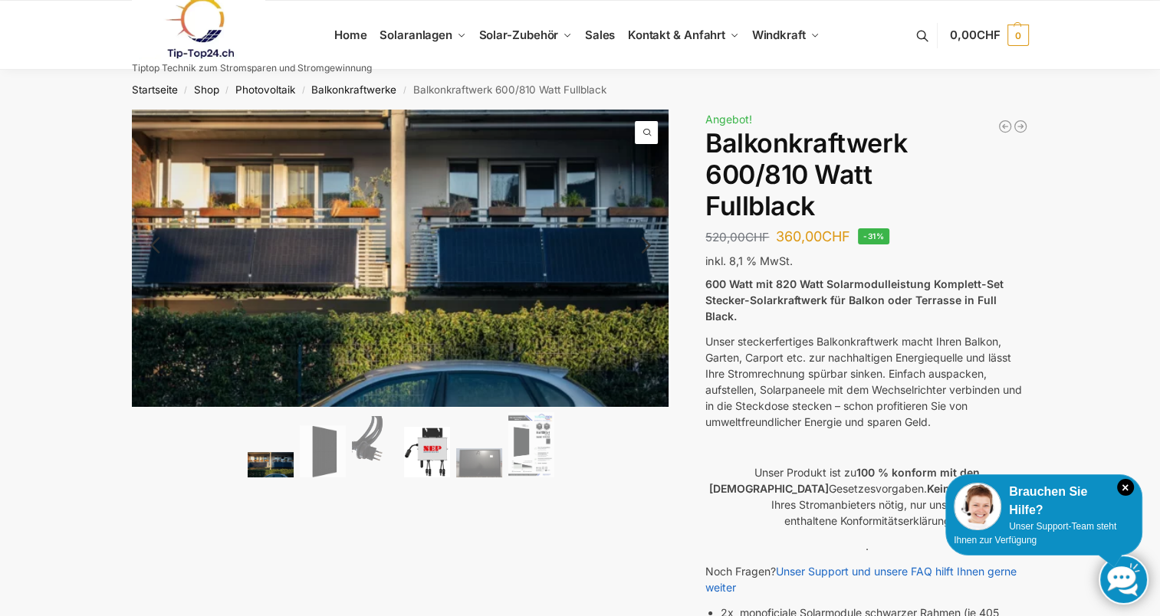
click at [425, 440] on img at bounding box center [427, 452] width 46 height 51
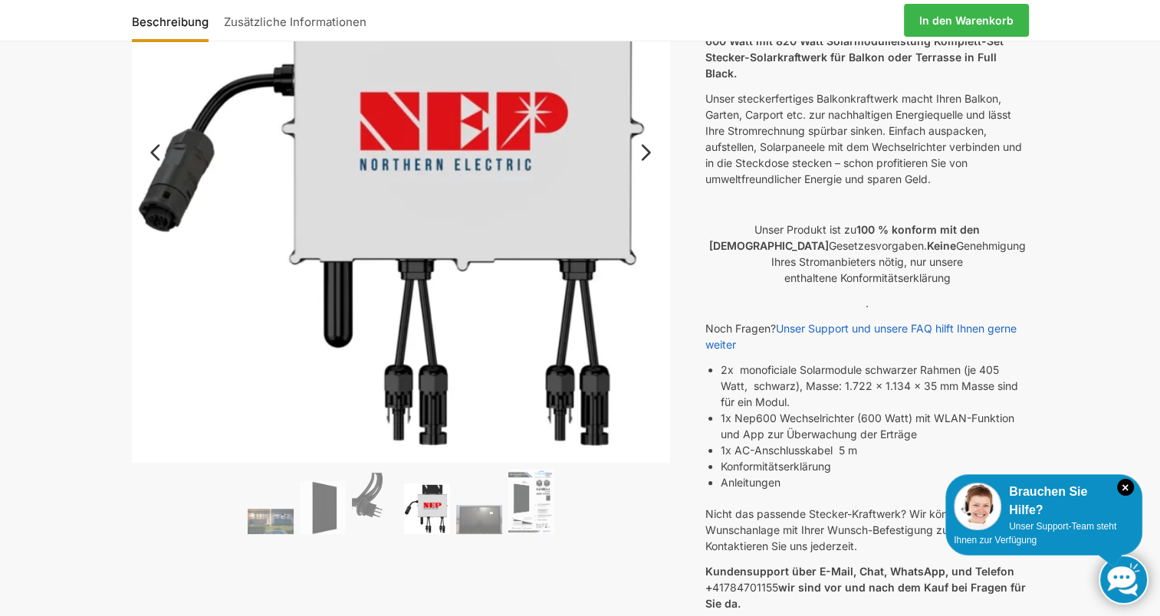
scroll to position [252, 0]
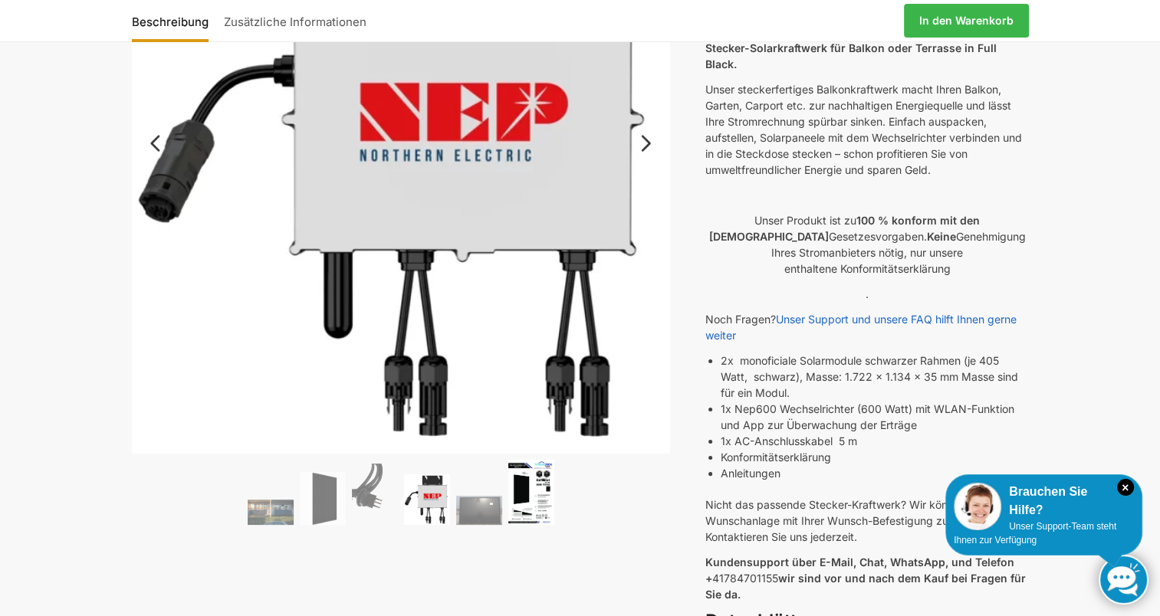
click at [529, 495] on img at bounding box center [531, 492] width 46 height 65
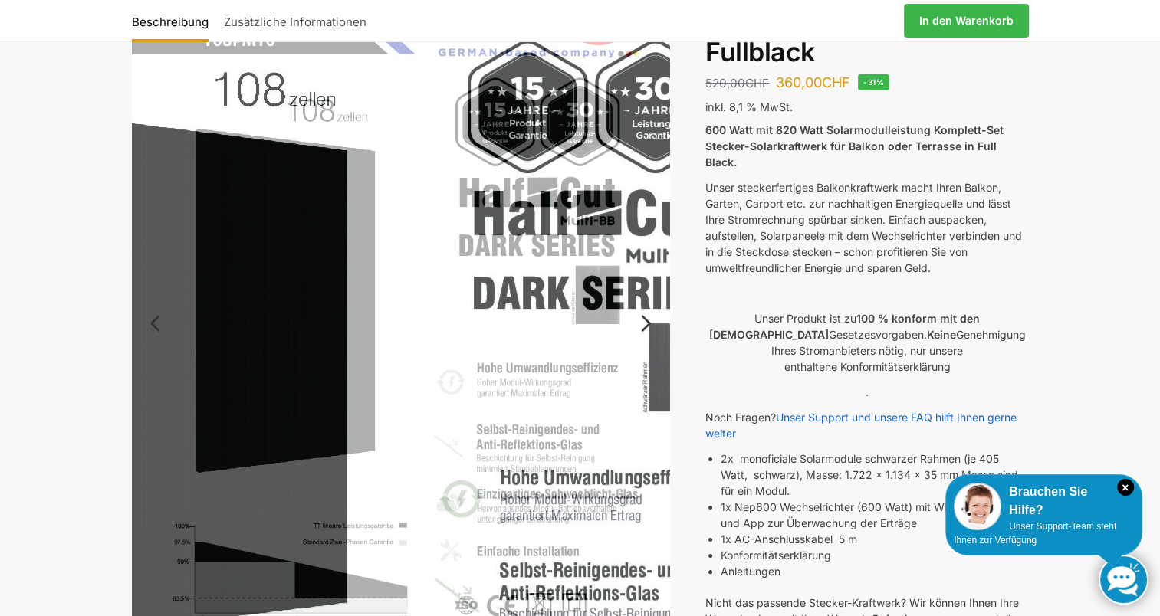
scroll to position [0, 0]
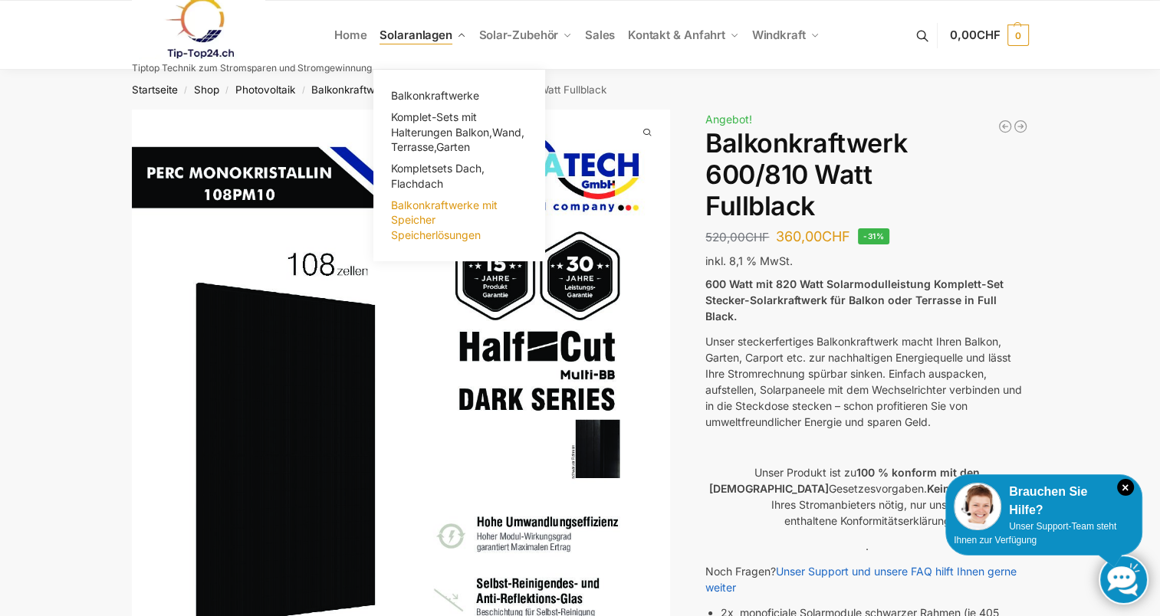
click at [425, 216] on span "Balkonkraftwerke mit Speicher Speicherlösungen" at bounding box center [444, 219] width 107 height 43
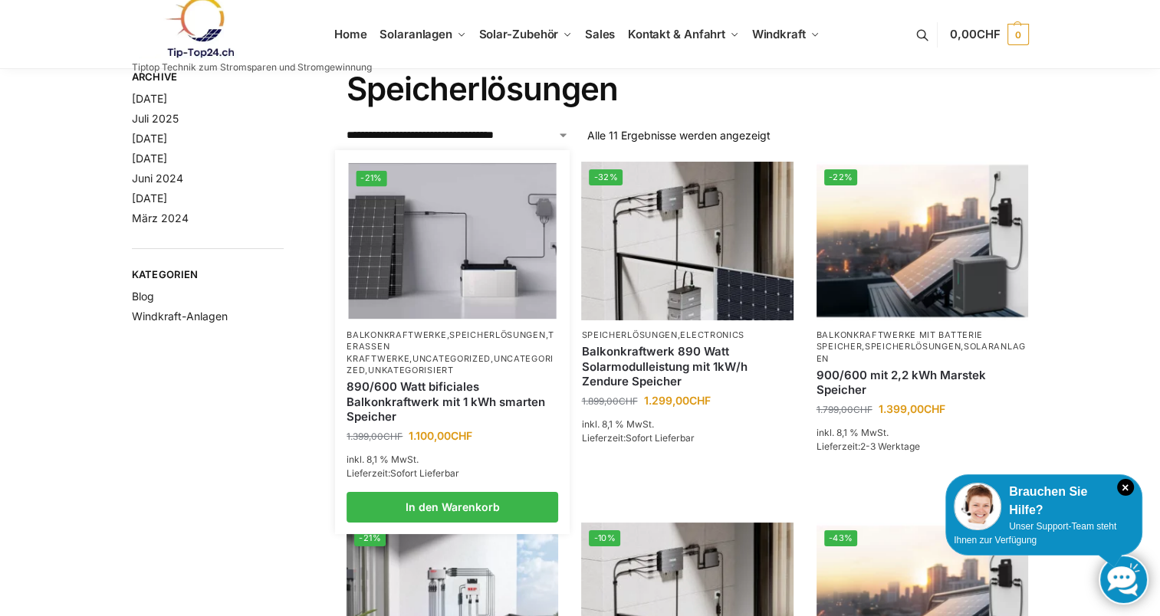
scroll to position [146, 0]
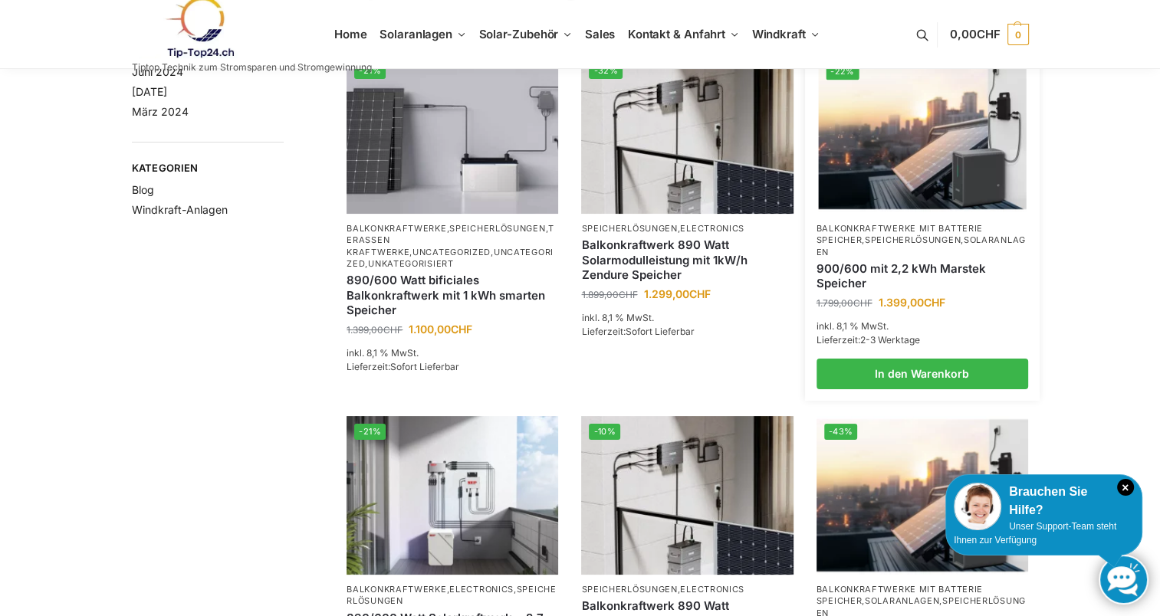
click at [868, 265] on link "900/600 mit 2,2 kWh Marstek Speicher" at bounding box center [922, 276] width 212 height 30
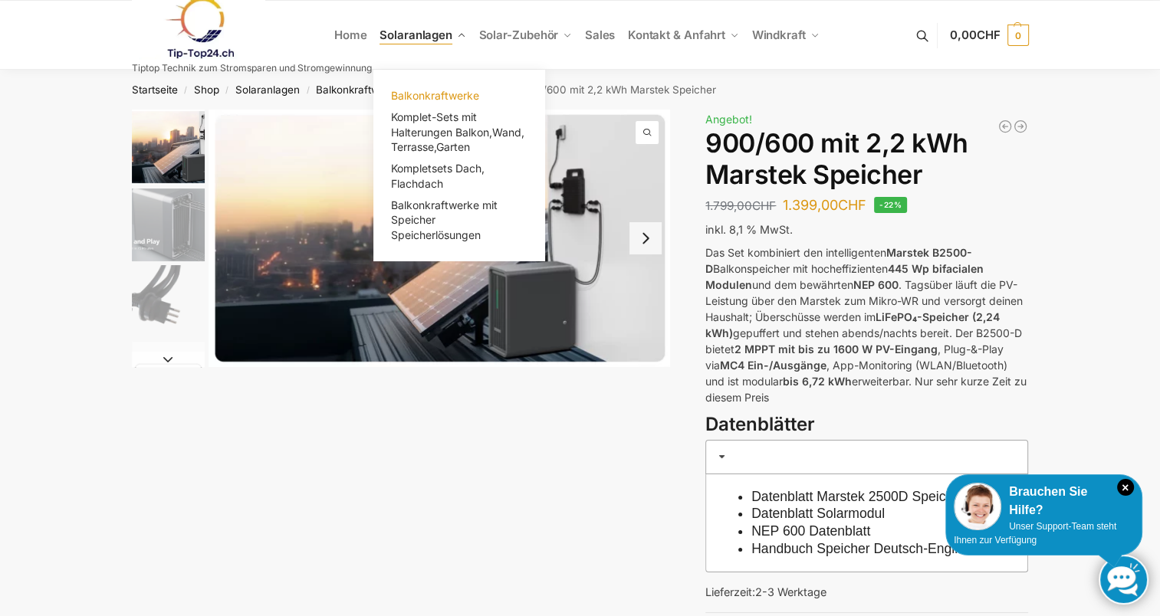
click at [422, 94] on span "Balkonkraftwerke" at bounding box center [435, 95] width 88 height 13
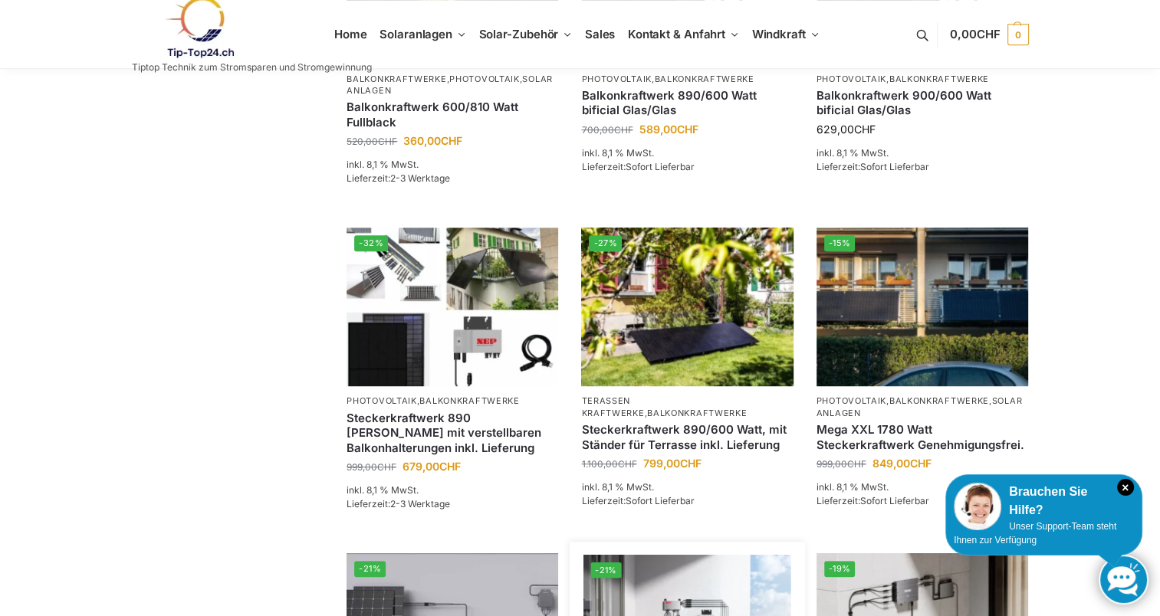
scroll to position [826, 0]
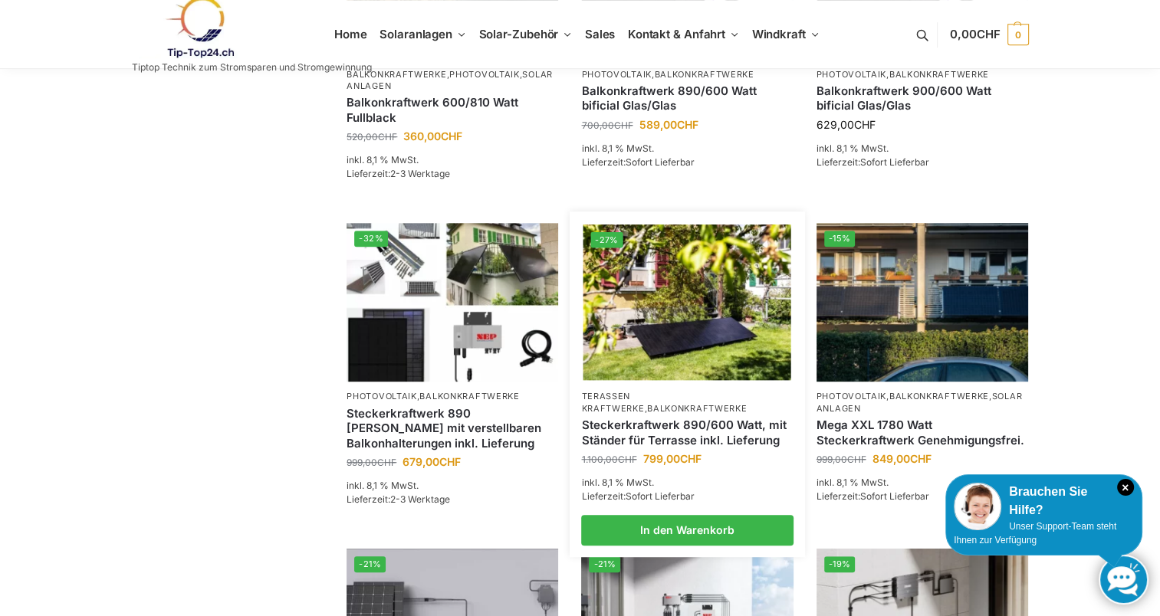
click at [647, 448] on link "Steckerkraftwerk 890/600 Watt, mit Ständer für Terrasse inkl. Lieferung" at bounding box center [687, 433] width 212 height 30
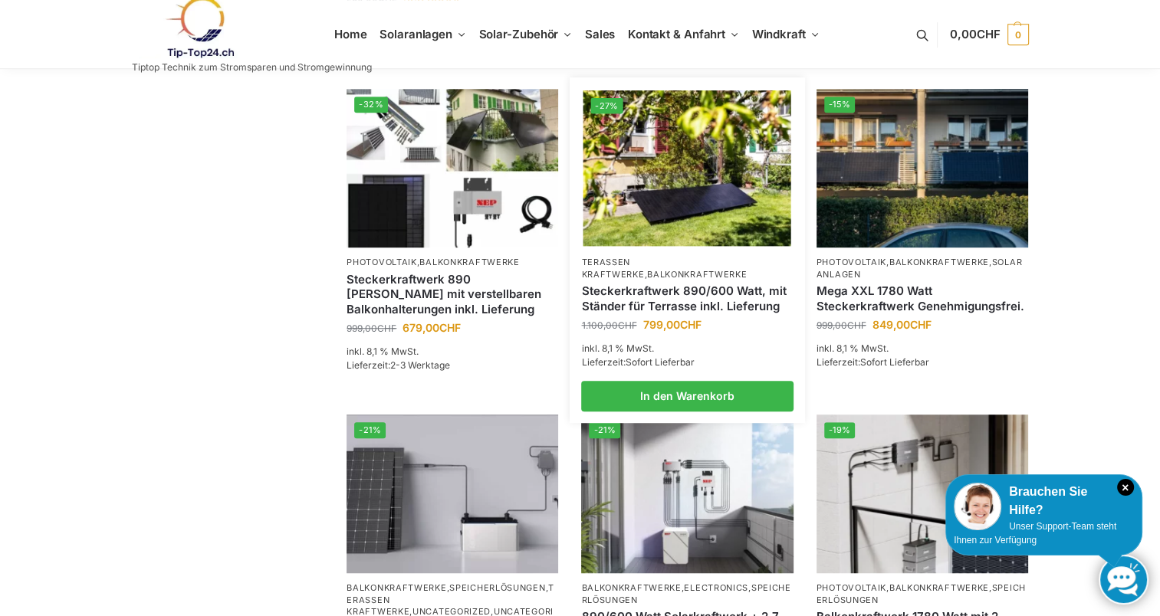
scroll to position [961, 0]
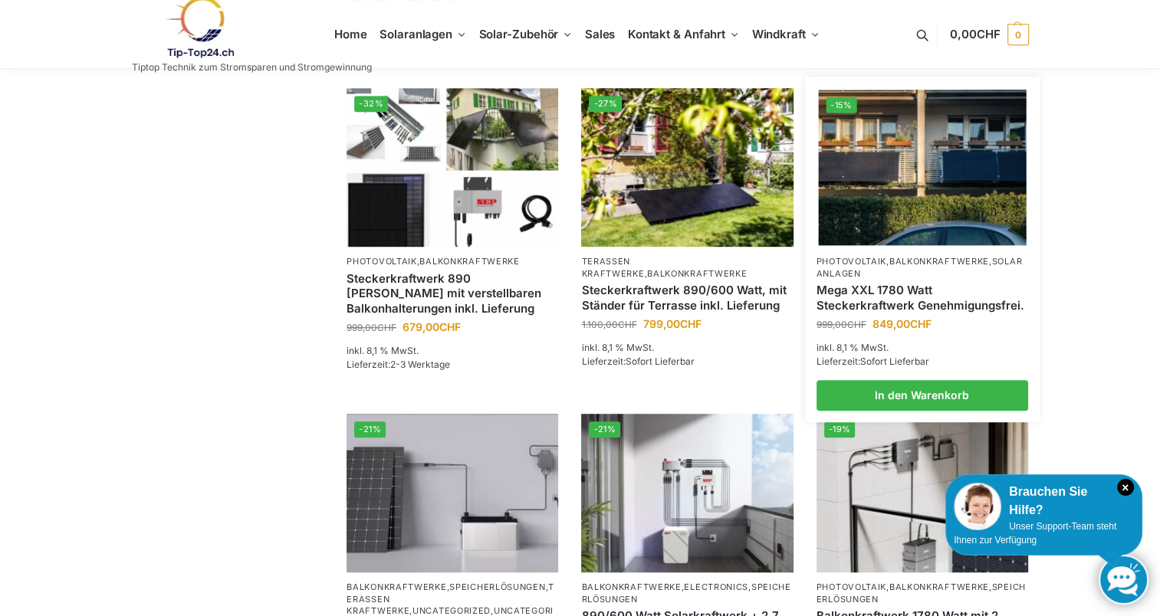
click at [883, 313] on link "Mega XXL 1780 Watt Steckerkraftwerk Genehmigungsfrei." at bounding box center [922, 298] width 212 height 30
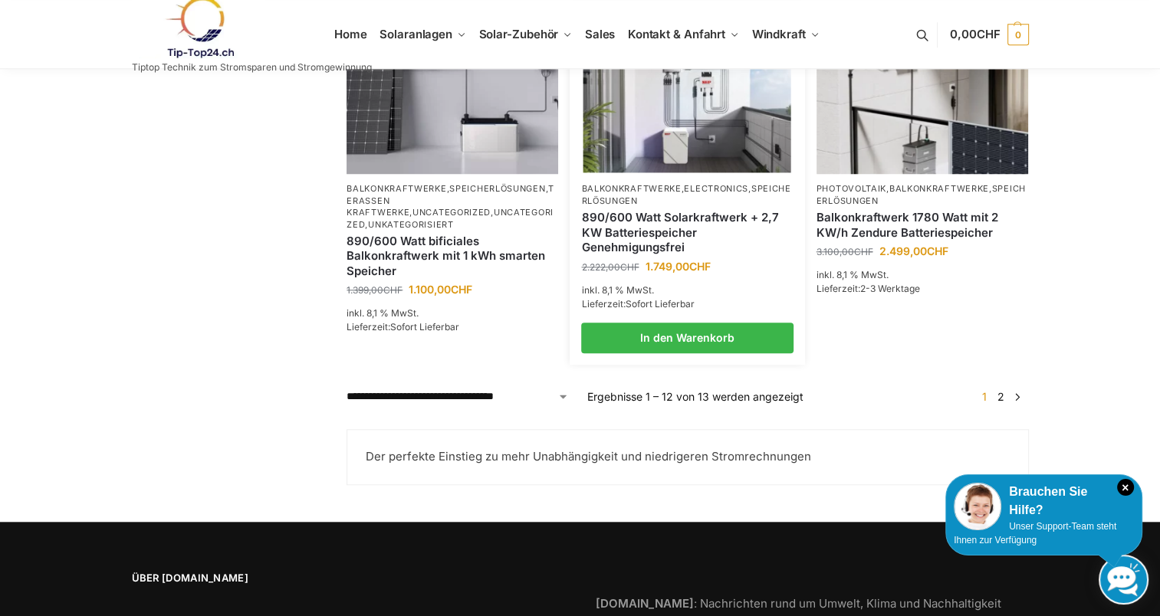
scroll to position [1357, 0]
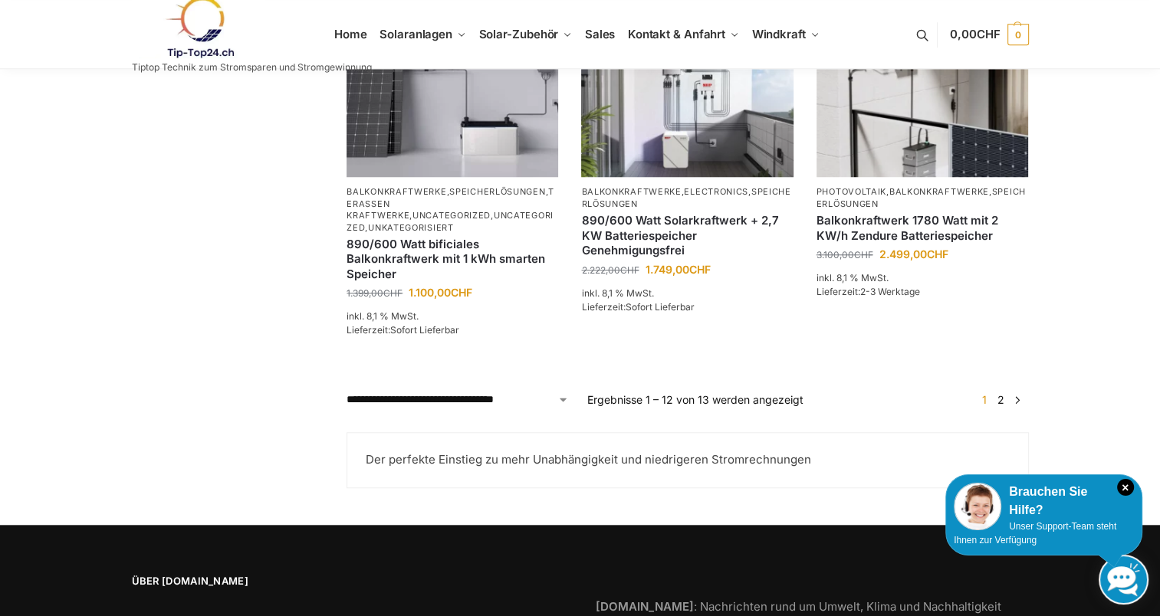
click at [999, 406] on link "2" at bounding box center [1000, 399] width 15 height 13
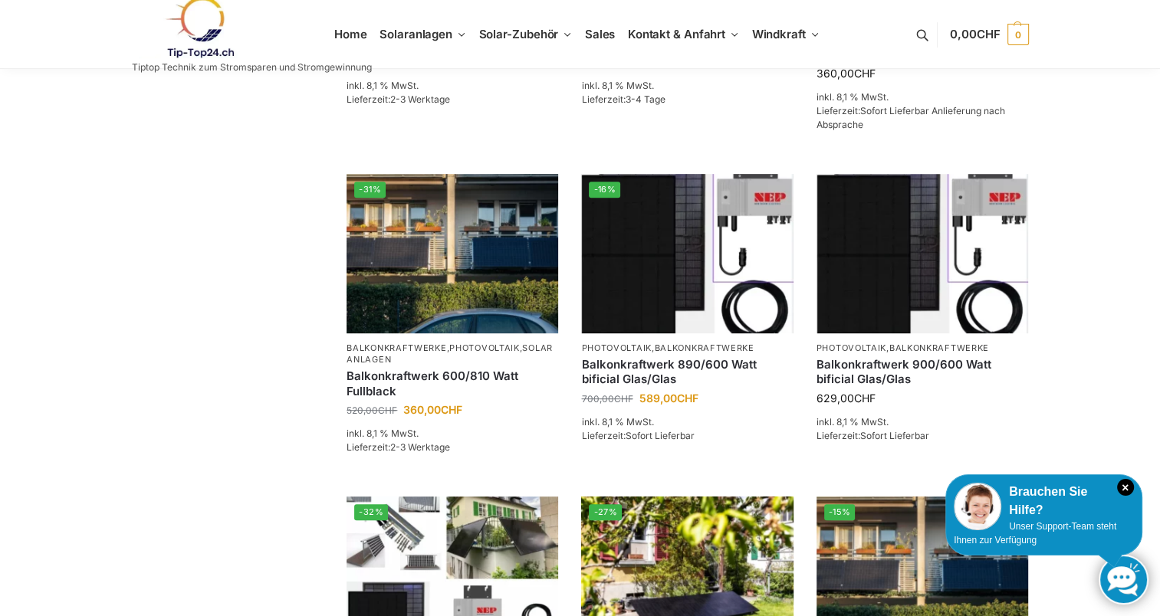
scroll to position [557, 0]
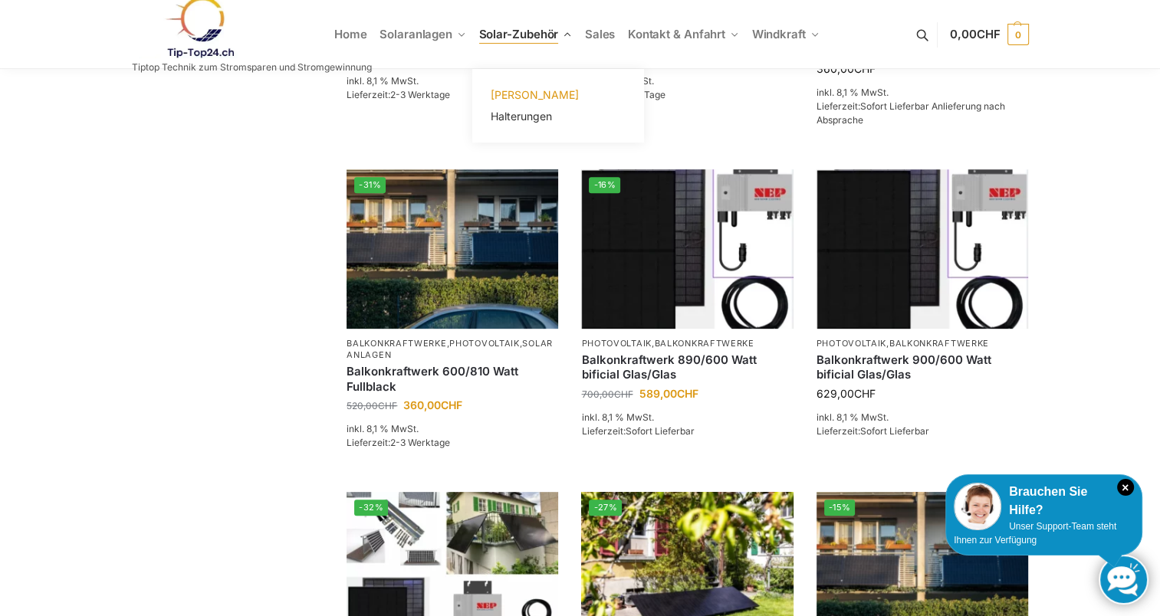
click at [535, 91] on span "[PERSON_NAME]" at bounding box center [534, 94] width 88 height 13
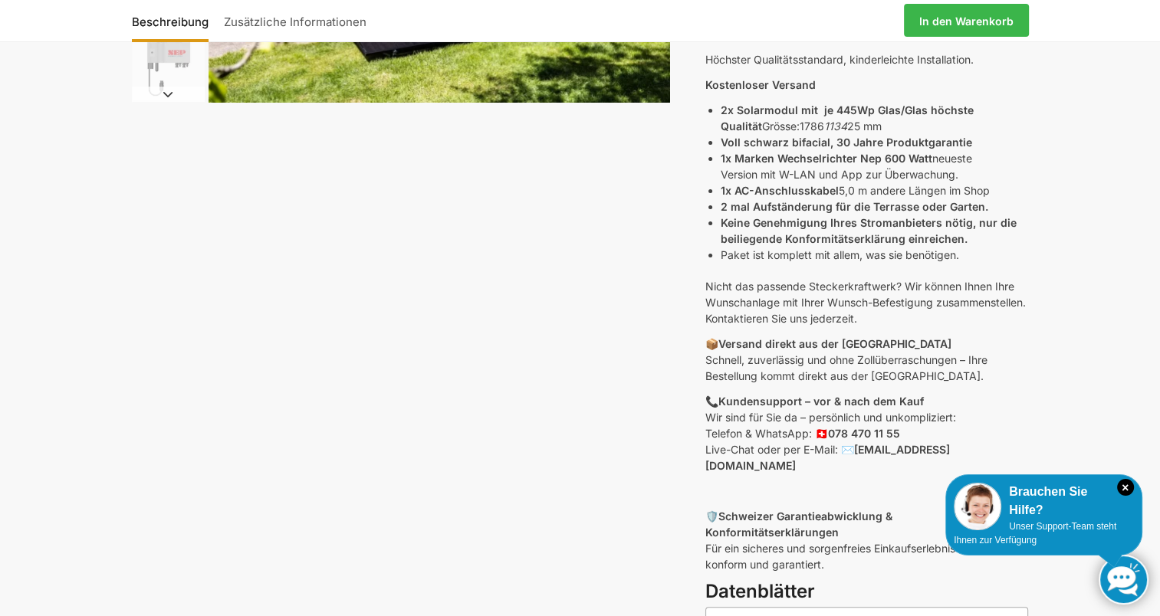
scroll to position [310, 0]
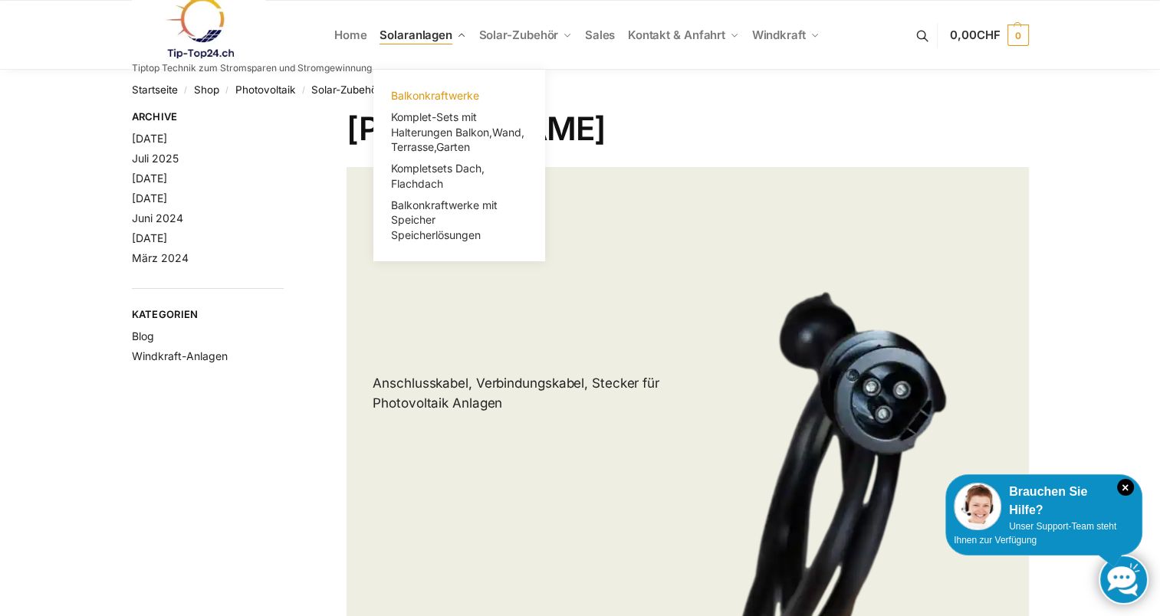
click at [442, 87] on link "Balkonkraftwerke" at bounding box center [458, 95] width 153 height 21
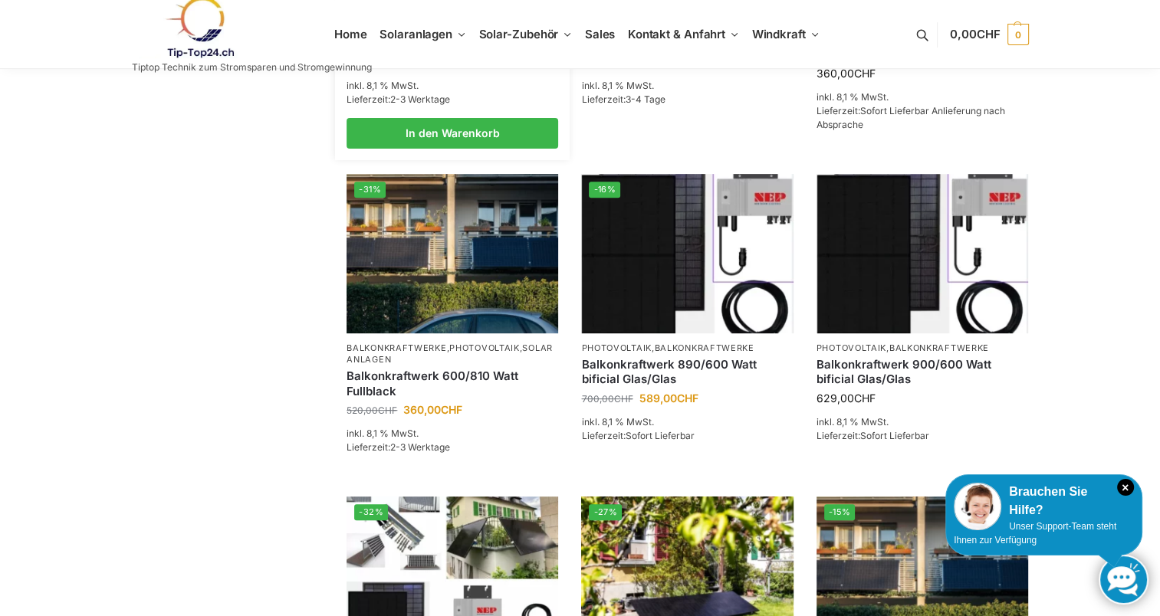
scroll to position [575, 0]
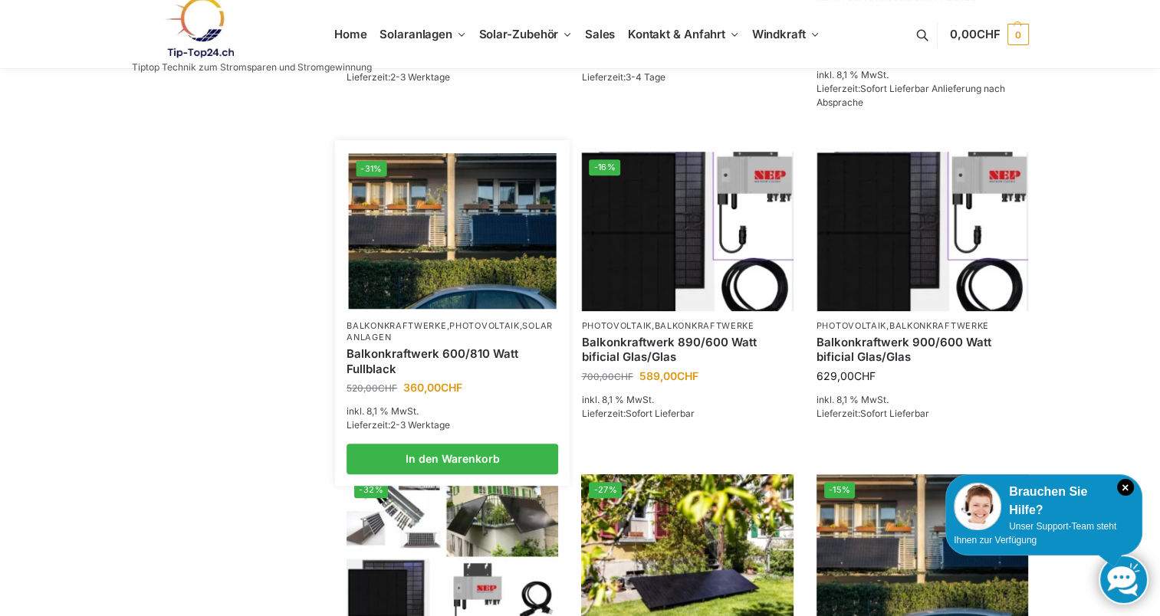
click at [498, 376] on link "Balkonkraftwerk 600/810 Watt Fullblack" at bounding box center [452, 361] width 212 height 30
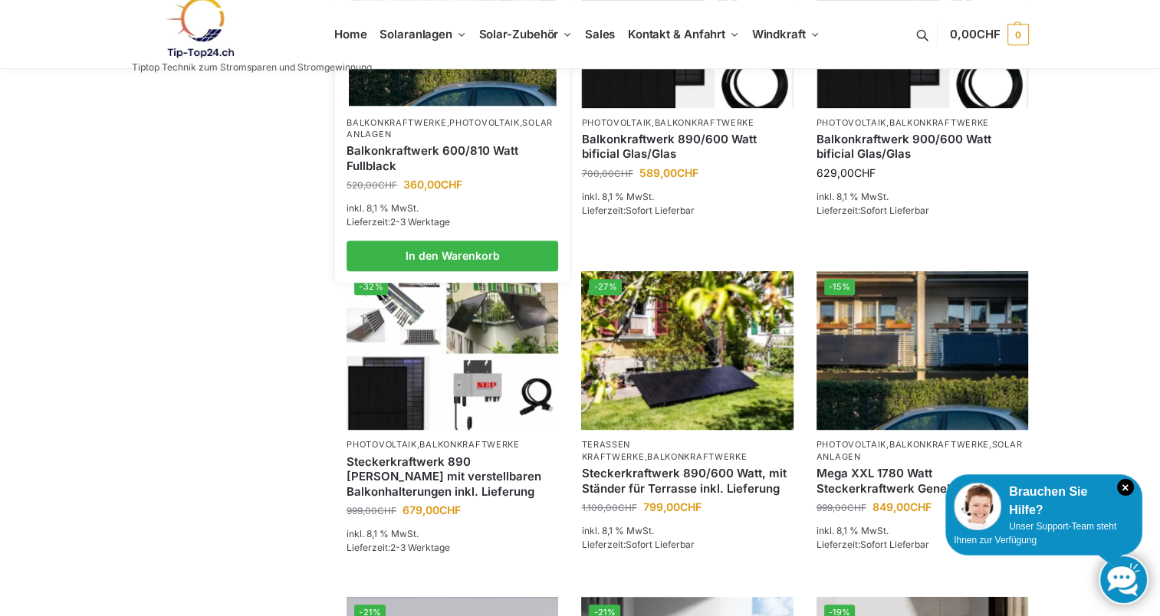
scroll to position [779, 0]
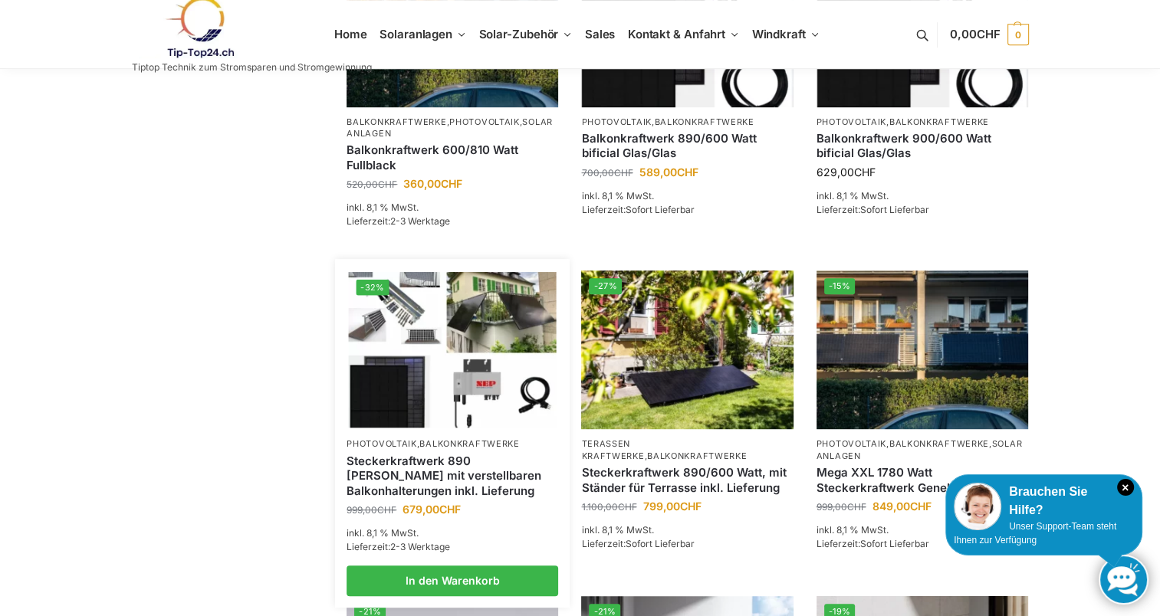
click at [454, 483] on link "Steckerkraftwerk 890 [PERSON_NAME] mit verstellbaren Balkonhalterungen inkl. Li…" at bounding box center [452, 476] width 212 height 45
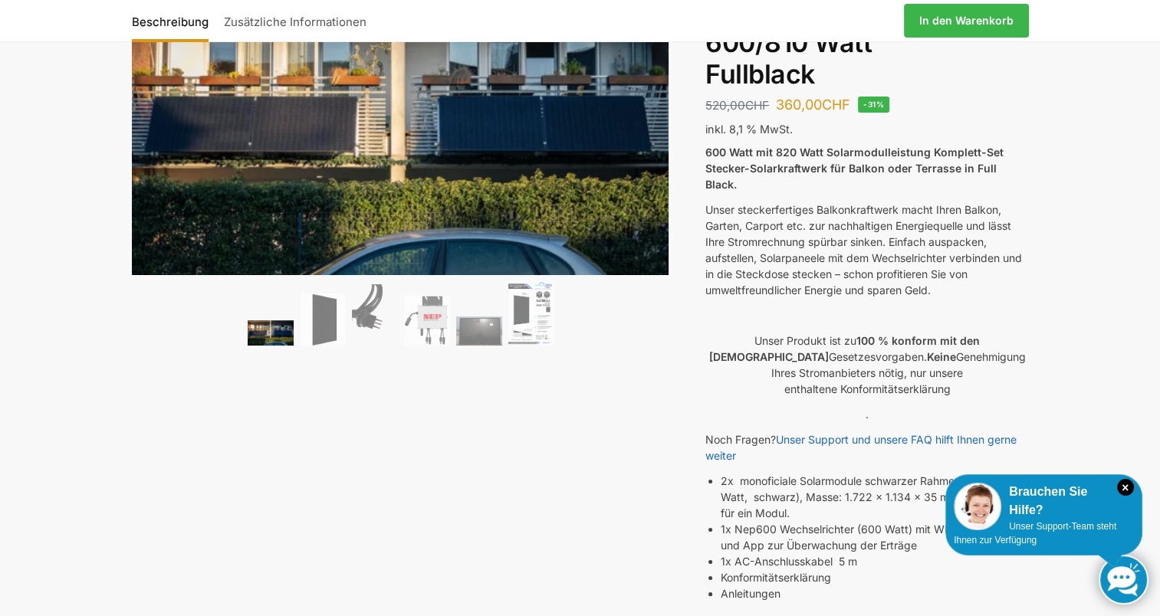
scroll to position [133, 0]
click at [527, 307] on img at bounding box center [531, 312] width 46 height 65
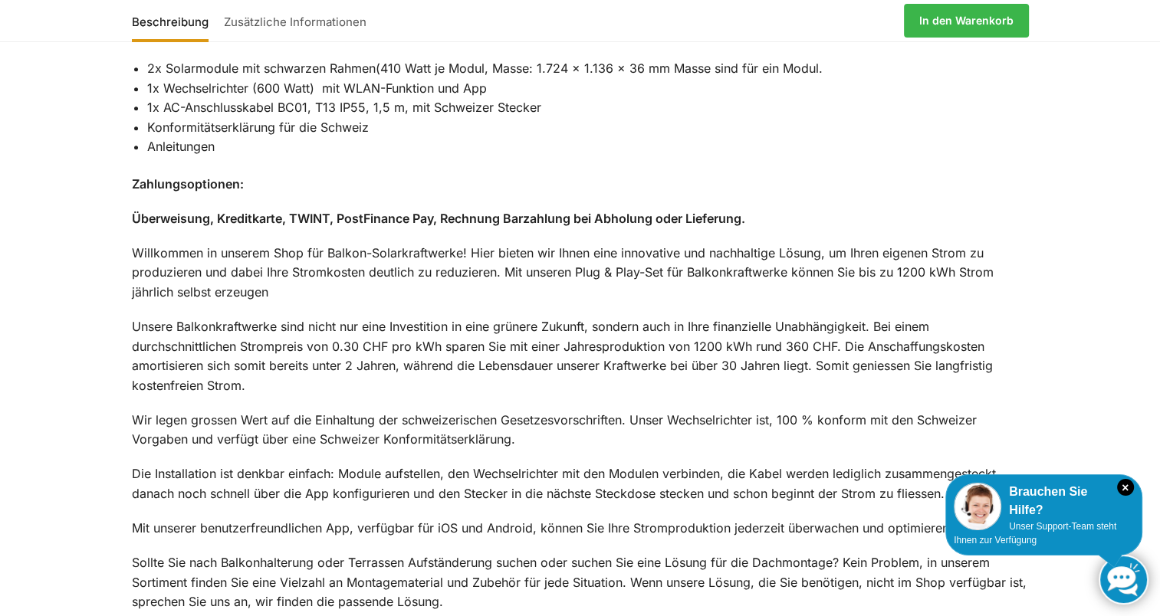
scroll to position [1639, 0]
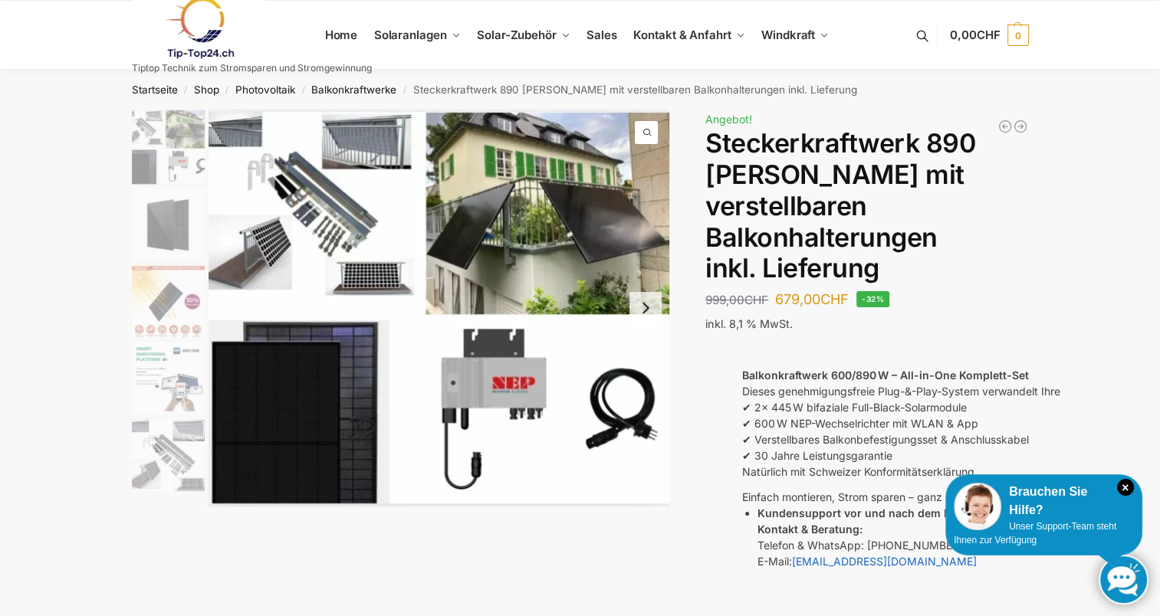
click at [335, 206] on img at bounding box center [438, 308] width 461 height 397
click at [524, 379] on img "1 / 10" at bounding box center [438, 308] width 461 height 397
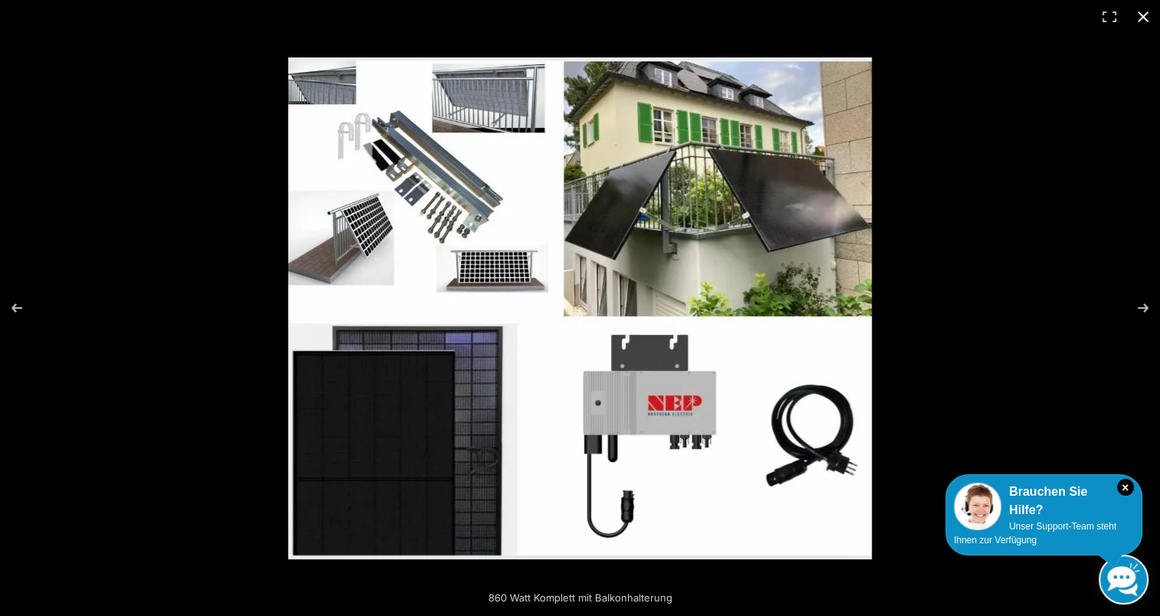
click at [1150, 17] on button "Close (Esc)" at bounding box center [1143, 17] width 34 height 34
